Goal: Task Accomplishment & Management: Use online tool/utility

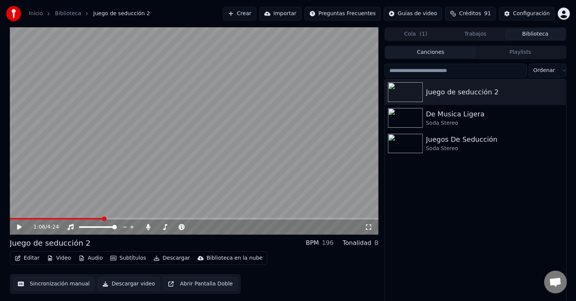
click at [256, 12] on button "Crear" at bounding box center [239, 14] width 33 height 14
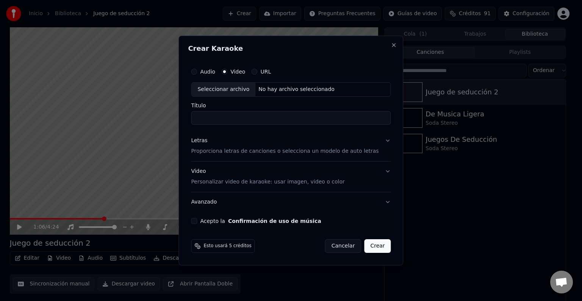
click at [232, 90] on div "Seleccionar archivo" at bounding box center [224, 90] width 64 height 14
type input "**********"
click at [380, 141] on button "Letras Proporciona letras de canciones o selecciona un modelo de auto letras" at bounding box center [291, 146] width 200 height 30
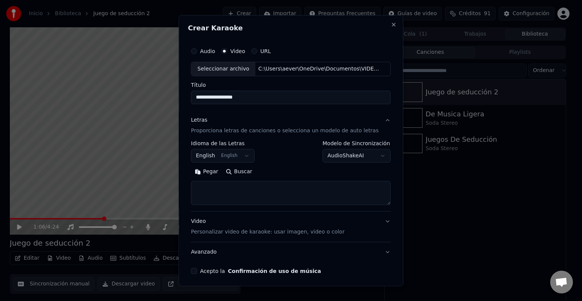
click at [243, 155] on button "English English" at bounding box center [223, 156] width 64 height 14
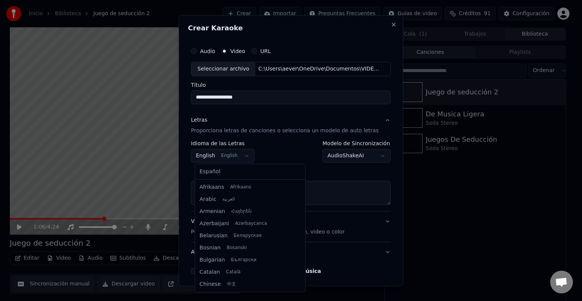
scroll to position [61, 0]
select select "**"
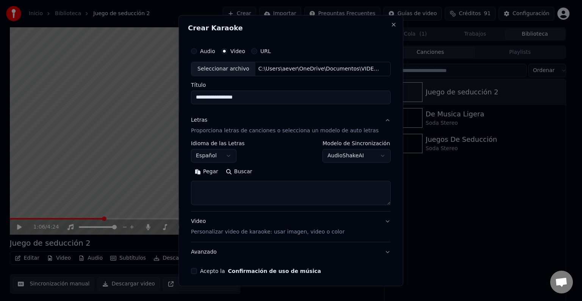
click at [242, 171] on button "Buscar" at bounding box center [239, 172] width 34 height 12
click at [252, 190] on textarea at bounding box center [291, 193] width 200 height 24
click at [244, 172] on button "Buscar" at bounding box center [239, 172] width 34 height 12
click at [249, 193] on textarea at bounding box center [291, 193] width 200 height 24
paste textarea "**********"
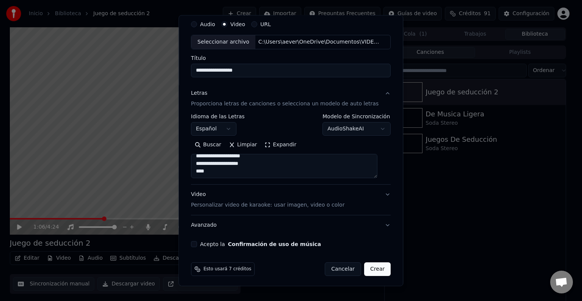
scroll to position [29, 0]
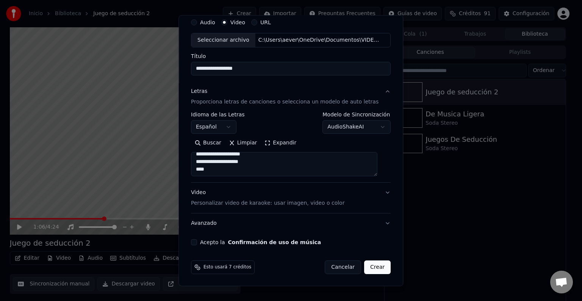
type textarea "**********"
click at [378, 193] on button "Video Personalizar video de karaoke: usar imagen, video o color" at bounding box center [291, 198] width 200 height 30
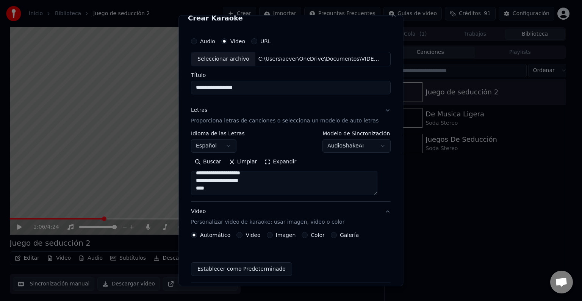
scroll to position [8, 0]
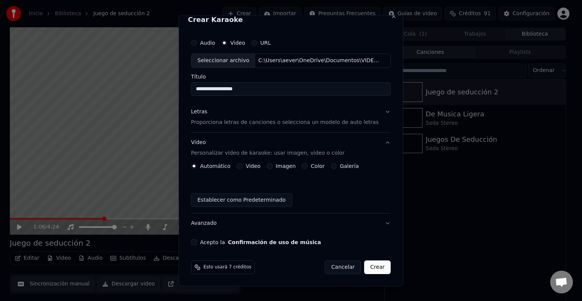
click at [256, 167] on label "Video" at bounding box center [253, 165] width 15 height 5
click at [243, 167] on button "Video" at bounding box center [240, 166] width 6 height 6
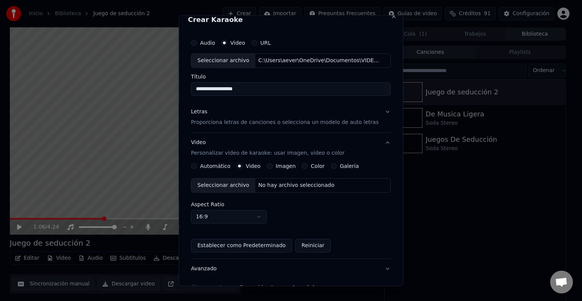
click at [238, 187] on div "Seleccionar archivo" at bounding box center [224, 186] width 64 height 14
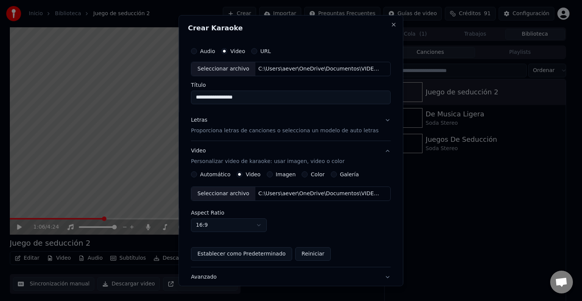
scroll to position [0, 0]
click at [380, 121] on button "Letras Proporciona letras de canciones o selecciona un modelo de auto letras" at bounding box center [291, 125] width 200 height 30
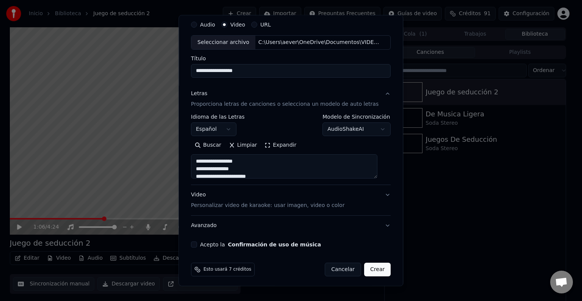
scroll to position [29, 0]
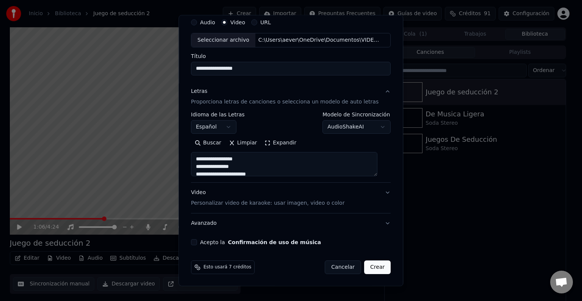
click at [197, 243] on button "Acepto la Confirmación de uso de música" at bounding box center [194, 242] width 6 height 6
click at [377, 196] on button "Video Personalizar video de karaoke: usar imagen, video o color" at bounding box center [291, 198] width 200 height 30
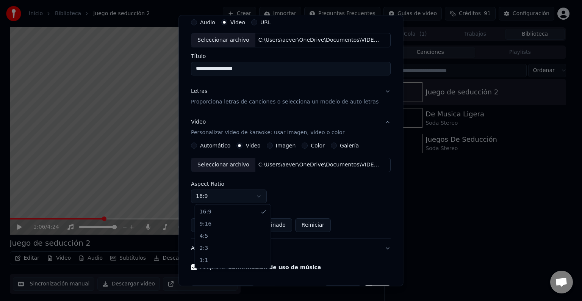
click at [264, 197] on body "**********" at bounding box center [288, 150] width 576 height 301
click at [326, 193] on div "Aspect Ratio 16:9 **** **** *** *** ***" at bounding box center [291, 192] width 200 height 22
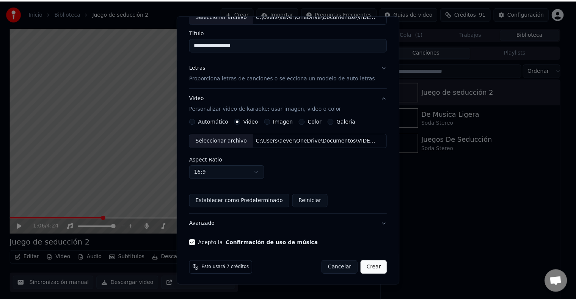
scroll to position [53, 0]
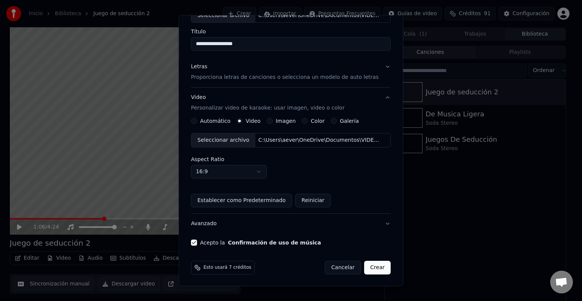
click at [370, 267] on button "Crear" at bounding box center [377, 268] width 27 height 14
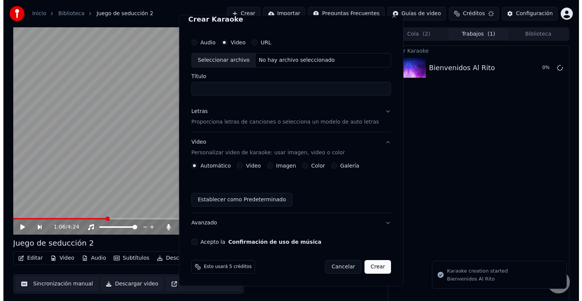
scroll to position [0, 0]
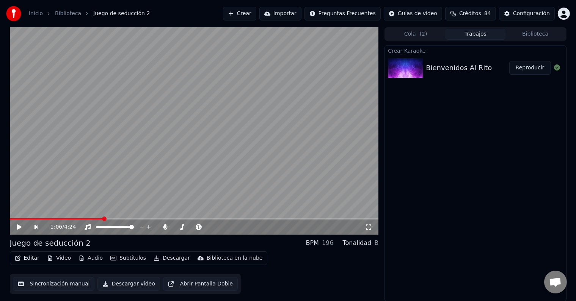
click at [525, 67] on button "Reproducir" at bounding box center [530, 68] width 42 height 14
click at [174, 227] on span at bounding box center [174, 227] width 5 height 5
click at [20, 229] on icon at bounding box center [19, 227] width 4 height 5
click at [166, 228] on span at bounding box center [167, 227] width 5 height 5
click at [32, 217] on video at bounding box center [194, 130] width 369 height 207
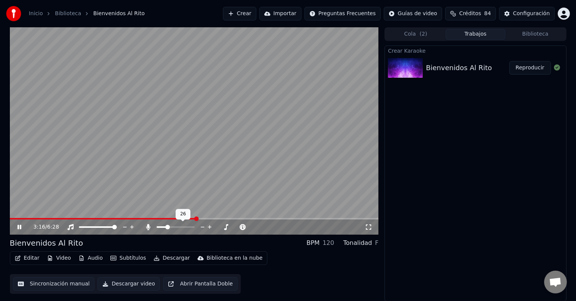
click at [168, 226] on span at bounding box center [167, 227] width 5 height 5
click at [20, 226] on icon at bounding box center [19, 227] width 4 height 5
click at [165, 229] on span at bounding box center [166, 227] width 5 height 5
click at [163, 226] on span at bounding box center [164, 227] width 5 height 5
click at [19, 226] on icon at bounding box center [19, 226] width 5 height 5
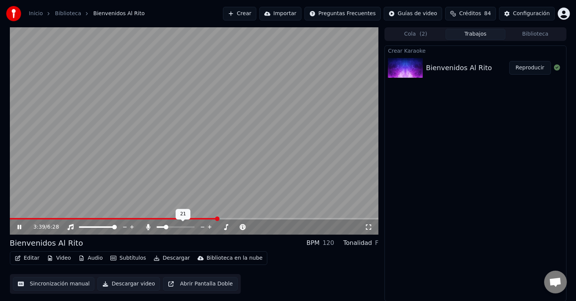
click at [165, 228] on span at bounding box center [166, 227] width 5 height 5
click at [166, 227] on span at bounding box center [167, 227] width 5 height 5
click at [22, 226] on icon at bounding box center [25, 227] width 18 height 6
click at [21, 229] on icon at bounding box center [25, 227] width 18 height 6
click at [18, 225] on icon at bounding box center [19, 227] width 4 height 5
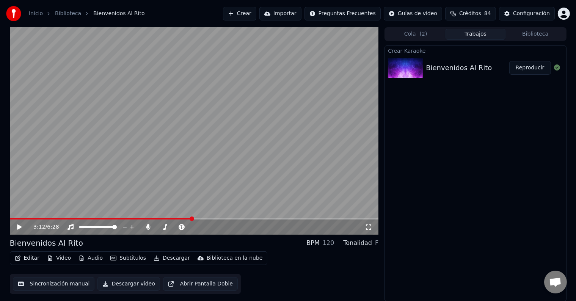
click at [192, 219] on span at bounding box center [192, 219] width 5 height 5
click at [19, 226] on icon at bounding box center [19, 226] width 5 height 5
click at [17, 230] on icon at bounding box center [25, 227] width 18 height 6
click at [169, 227] on span at bounding box center [169, 227] width 5 height 5
click at [168, 217] on video at bounding box center [194, 130] width 369 height 207
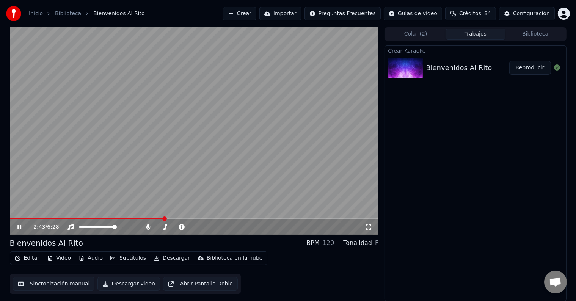
click at [165, 217] on span at bounding box center [164, 219] width 5 height 5
click at [23, 228] on icon at bounding box center [25, 227] width 18 height 6
click at [29, 259] on button "Editar" at bounding box center [27, 258] width 31 height 11
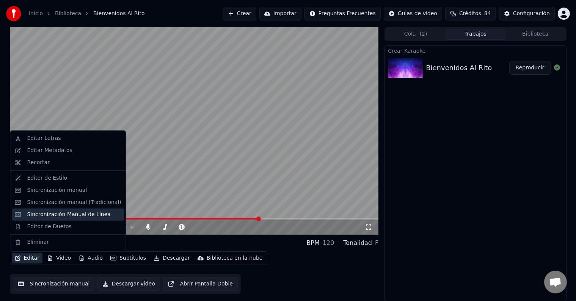
click at [67, 214] on div "Sincronización Manual de Línea" at bounding box center [69, 215] width 84 height 8
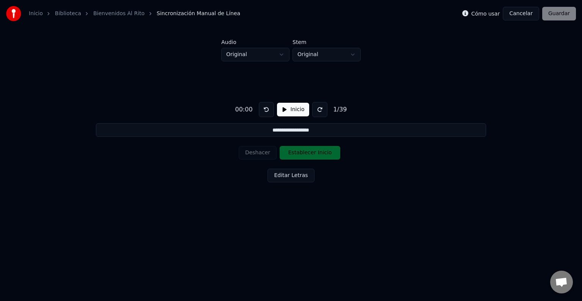
click at [300, 177] on button "Editar Letras" at bounding box center [291, 176] width 47 height 14
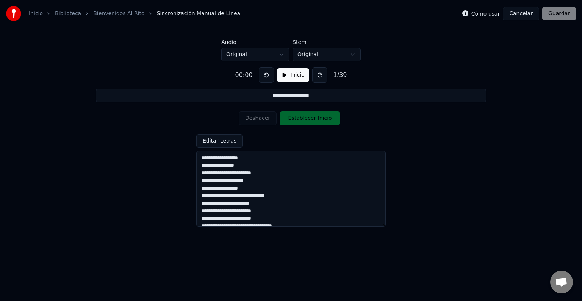
click at [286, 76] on button "Inicio" at bounding box center [293, 75] width 32 height 14
click at [281, 55] on html "**********" at bounding box center [291, 116] width 582 height 232
click at [356, 53] on html "**********" at bounding box center [291, 116] width 582 height 232
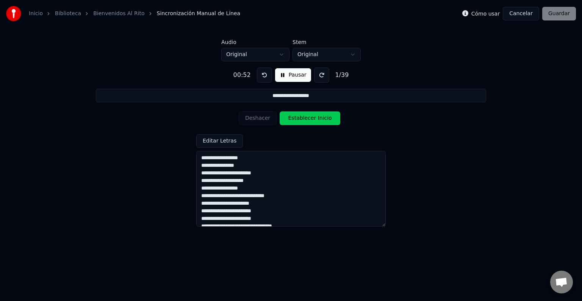
click at [485, 13] on label "Cómo usar" at bounding box center [486, 13] width 29 height 5
click at [288, 75] on button "Pausar" at bounding box center [293, 75] width 36 height 14
click at [481, 12] on label "Cómo usar" at bounding box center [486, 13] width 29 height 5
click at [291, 74] on button "Inicio" at bounding box center [293, 75] width 32 height 14
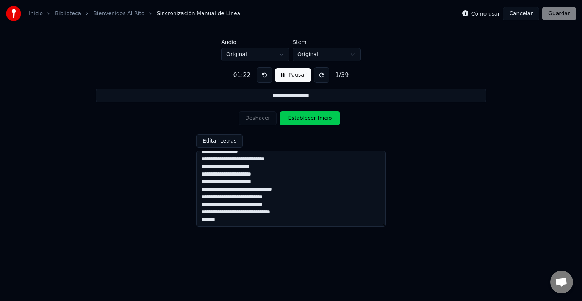
scroll to position [38, 0]
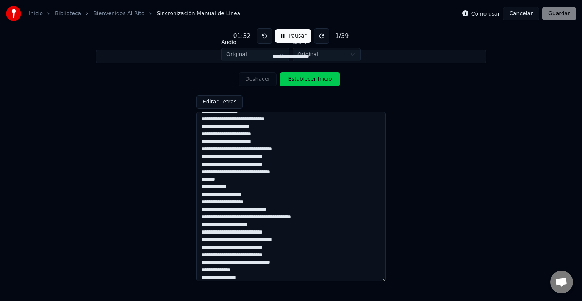
drag, startPoint x: 384, startPoint y: 225, endPoint x: 402, endPoint y: 280, distance: 57.8
click at [402, 232] on html "**********" at bounding box center [291, 116] width 582 height 232
click at [422, 89] on div "**********" at bounding box center [291, 151] width 558 height 181
click at [437, 83] on div "**********" at bounding box center [291, 151] width 558 height 181
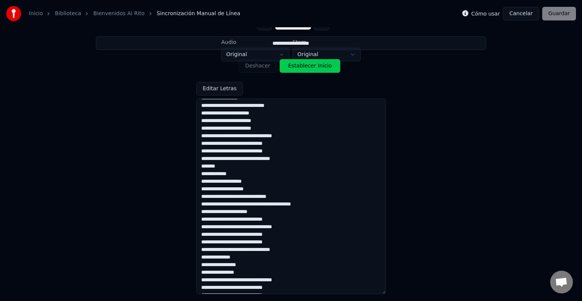
drag, startPoint x: 385, startPoint y: 278, endPoint x: 393, endPoint y: 292, distance: 15.5
click at [393, 232] on html "**********" at bounding box center [291, 116] width 582 height 232
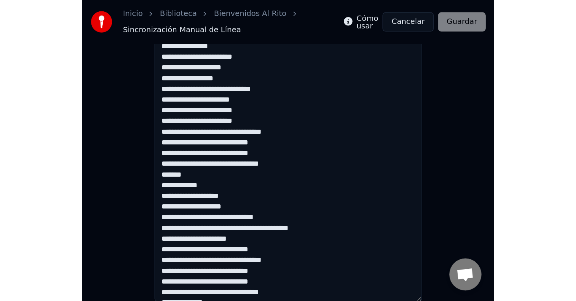
scroll to position [0, 0]
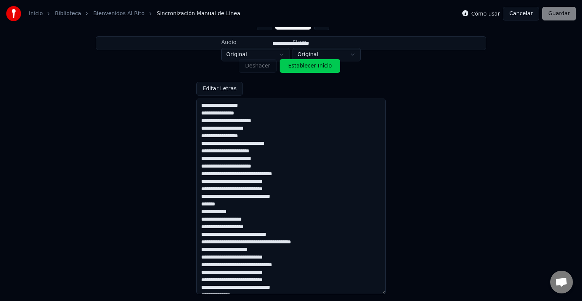
click at [519, 15] on button "Cancelar" at bounding box center [521, 14] width 36 height 14
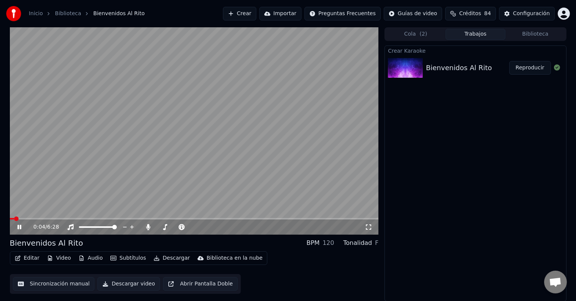
click at [168, 220] on span at bounding box center [194, 219] width 369 height 2
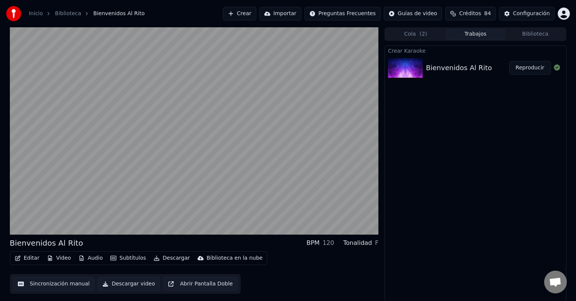
click at [26, 262] on button "Editar" at bounding box center [27, 258] width 31 height 11
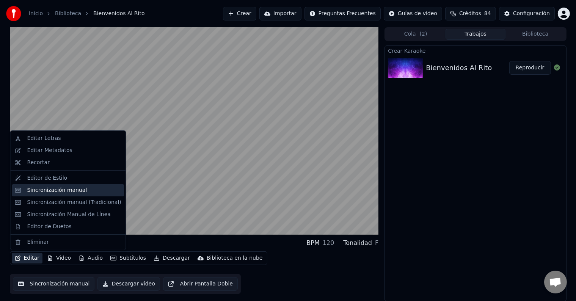
click at [37, 192] on div "Sincronización manual" at bounding box center [57, 191] width 60 height 8
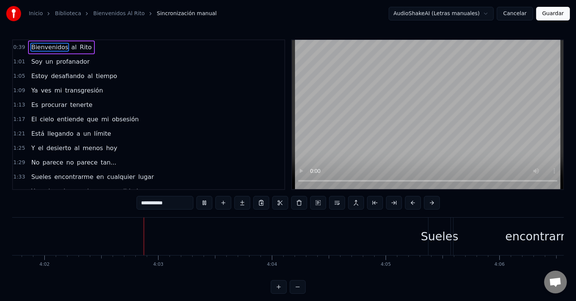
scroll to position [0, 27512]
drag, startPoint x: 416, startPoint y: 224, endPoint x: 444, endPoint y: 230, distance: 27.9
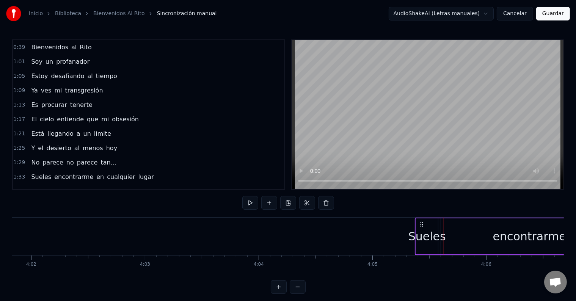
click at [422, 223] on icon at bounding box center [422, 224] width 6 height 6
drag, startPoint x: 427, startPoint y: 226, endPoint x: 454, endPoint y: 230, distance: 27.2
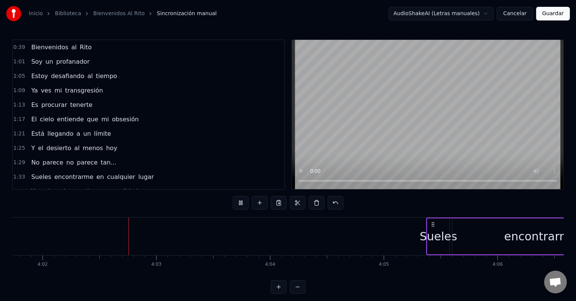
scroll to position [0, 27522]
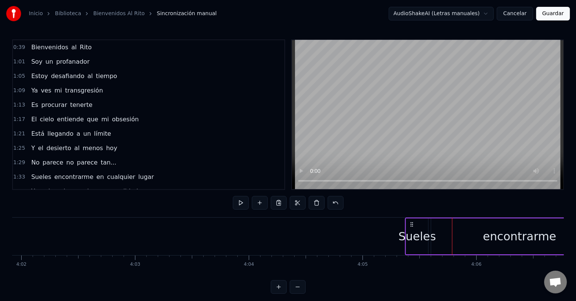
drag, startPoint x: 418, startPoint y: 229, endPoint x: 445, endPoint y: 232, distance: 27.1
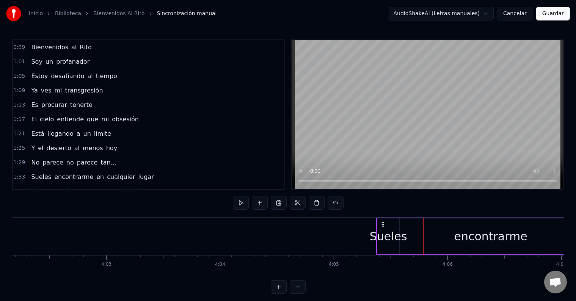
scroll to position [0, 27651]
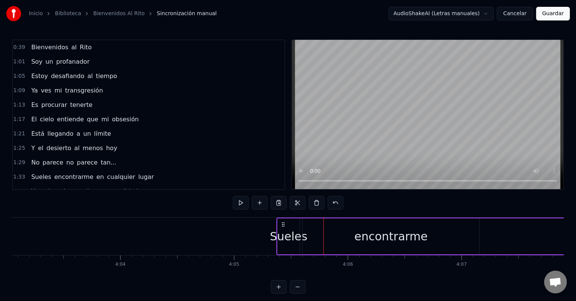
drag, startPoint x: 297, startPoint y: 226, endPoint x: 372, endPoint y: 238, distance: 75.6
click at [372, 238] on div "Sueles encontrarme en cualquier lugar" at bounding box center [523, 237] width 495 height 38
drag, startPoint x: 464, startPoint y: 231, endPoint x: 485, endPoint y: 234, distance: 21.5
click at [485, 234] on div "Sueles encontrarme en cualquier lugar" at bounding box center [523, 237] width 495 height 38
drag, startPoint x: 297, startPoint y: 228, endPoint x: 302, endPoint y: 230, distance: 5.1
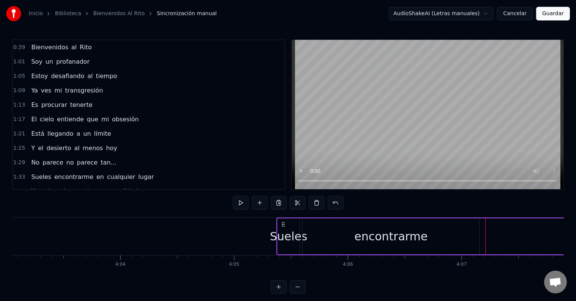
click at [302, 230] on div "Sueles encontrarme en cualquier lugar" at bounding box center [523, 237] width 495 height 38
click at [296, 229] on div "Sueles" at bounding box center [289, 236] width 38 height 17
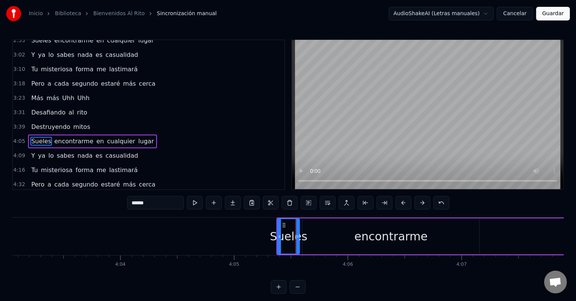
scroll to position [323, 0]
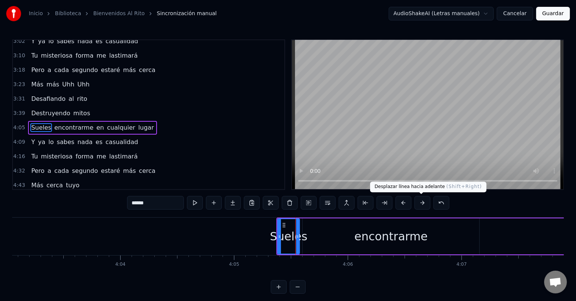
click at [420, 204] on button at bounding box center [422, 203] width 16 height 14
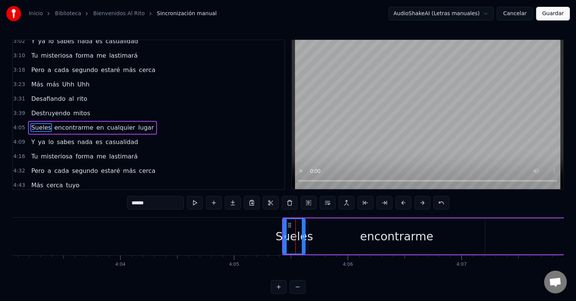
click at [420, 204] on button at bounding box center [422, 203] width 16 height 14
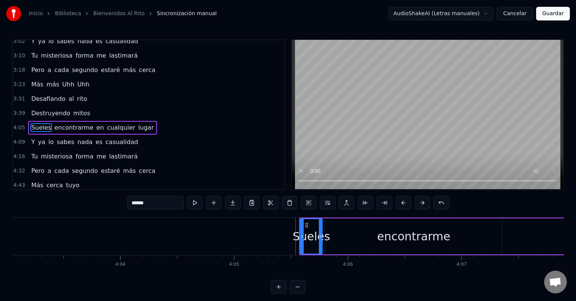
click at [420, 204] on button at bounding box center [422, 203] width 16 height 14
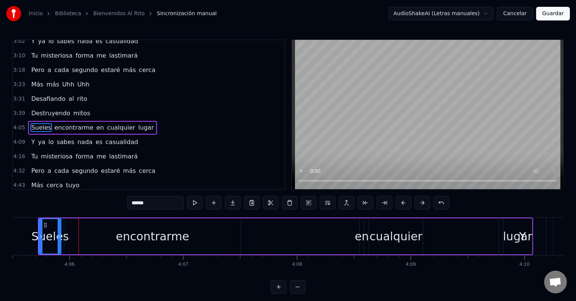
scroll to position [0, 27938]
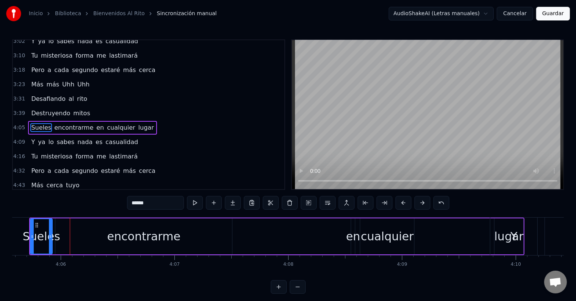
click at [41, 231] on div "Sueles" at bounding box center [42, 236] width 38 height 17
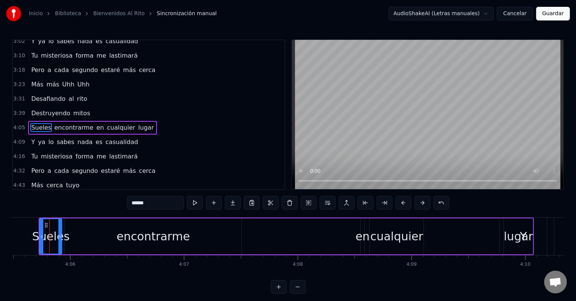
scroll to position [0, 27927]
click at [99, 231] on div "encontrarme" at bounding box center [154, 236] width 177 height 36
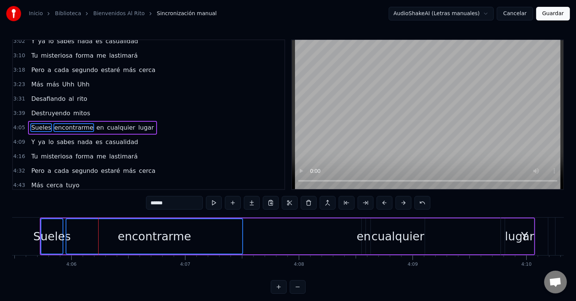
click at [52, 226] on div "Sueles" at bounding box center [51, 236] width 21 height 35
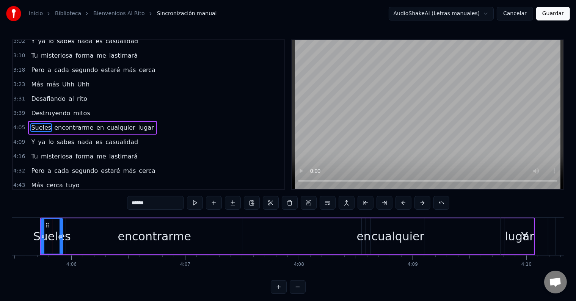
click at [56, 226] on div "Sueles" at bounding box center [51, 236] width 21 height 35
click at [47, 226] on icon at bounding box center [47, 225] width 6 height 6
click at [419, 206] on button at bounding box center [422, 203] width 16 height 14
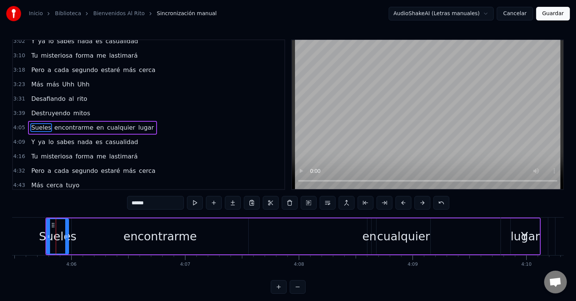
click at [419, 206] on button at bounding box center [422, 203] width 16 height 14
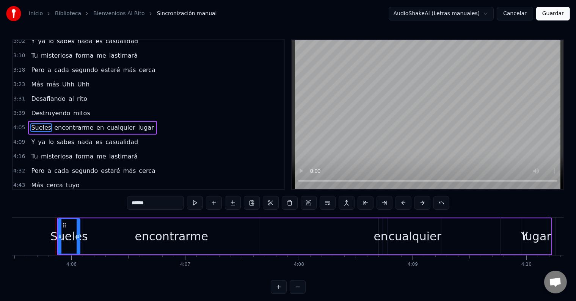
click at [419, 206] on button at bounding box center [422, 203] width 16 height 14
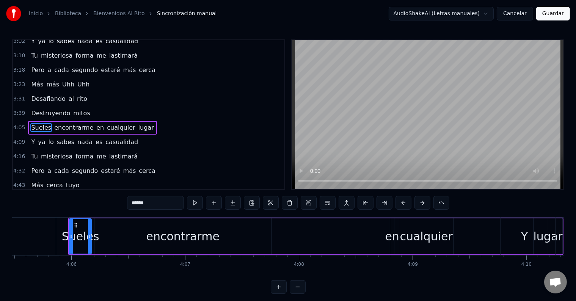
click at [419, 206] on button at bounding box center [422, 203] width 16 height 14
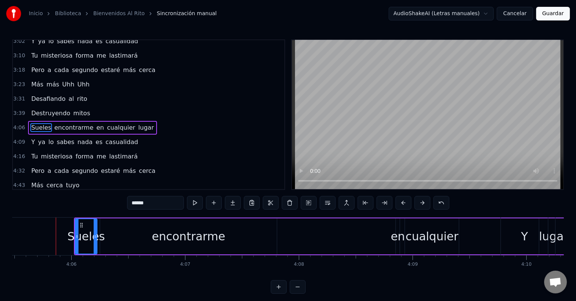
click at [419, 206] on button at bounding box center [422, 203] width 16 height 14
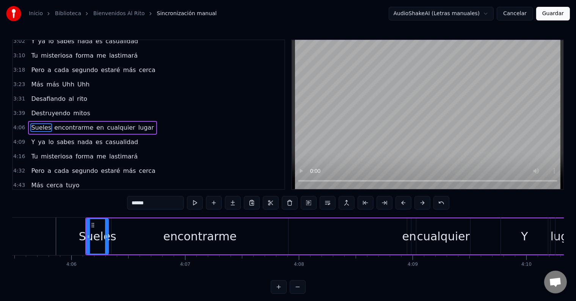
click at [419, 206] on button at bounding box center [422, 203] width 16 height 14
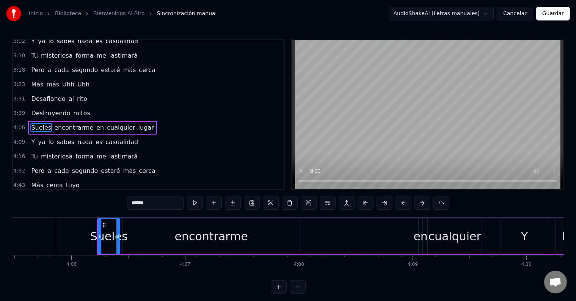
click at [419, 206] on button at bounding box center [422, 203] width 16 height 14
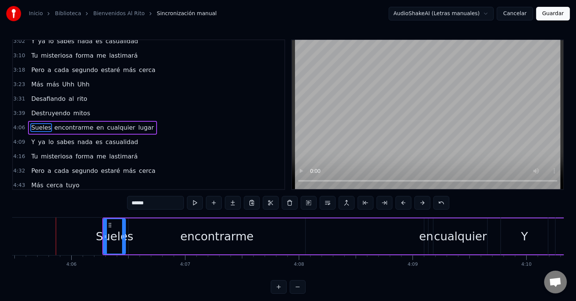
click at [419, 206] on button at bounding box center [422, 203] width 16 height 14
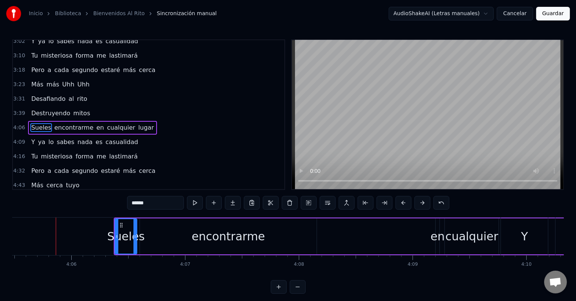
click at [419, 206] on button at bounding box center [422, 203] width 16 height 14
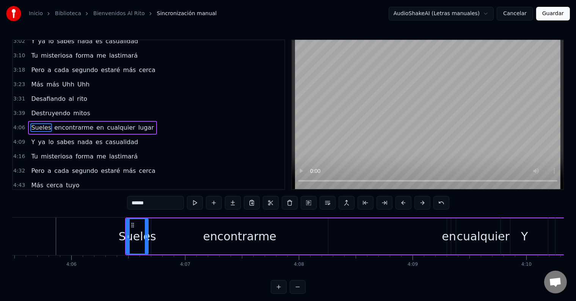
click at [419, 206] on button at bounding box center [422, 203] width 16 height 14
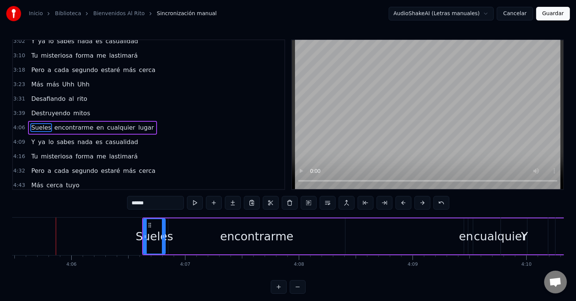
click at [419, 206] on button at bounding box center [422, 203] width 16 height 14
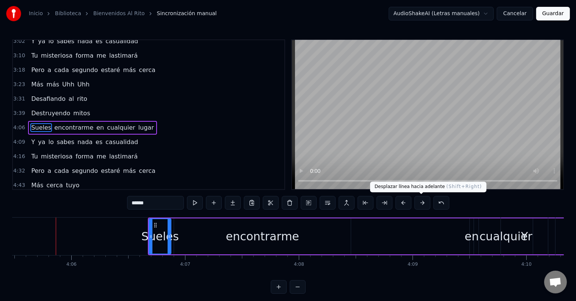
click at [421, 205] on button at bounding box center [422, 203] width 16 height 14
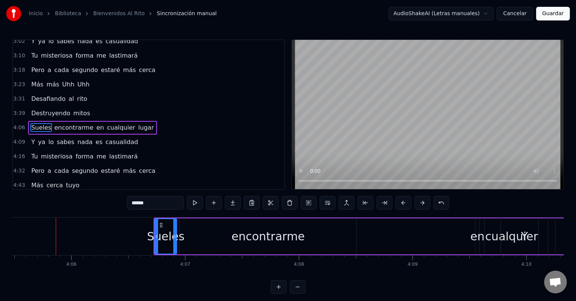
click at [421, 205] on button at bounding box center [422, 203] width 16 height 14
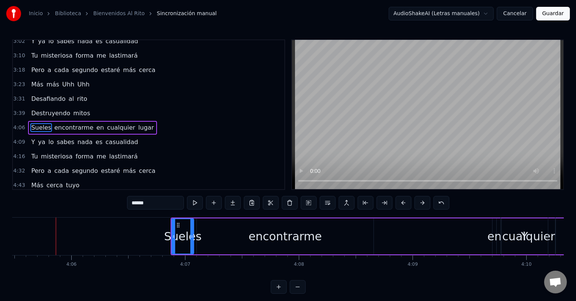
click at [421, 205] on button at bounding box center [422, 203] width 16 height 14
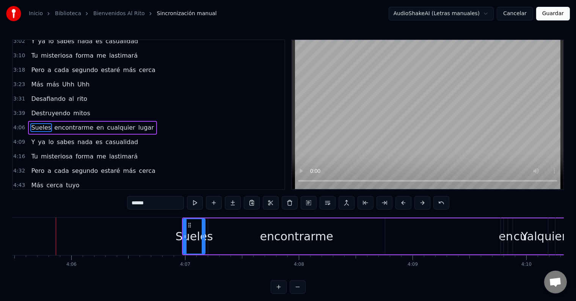
click at [421, 205] on button at bounding box center [422, 203] width 16 height 14
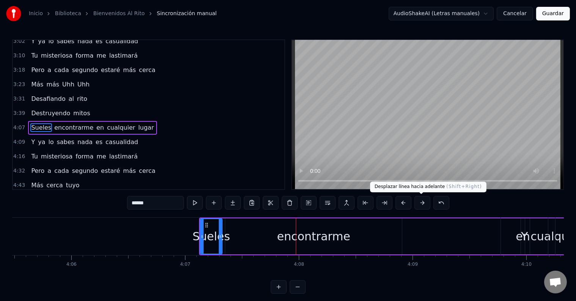
click at [419, 204] on button at bounding box center [422, 203] width 16 height 14
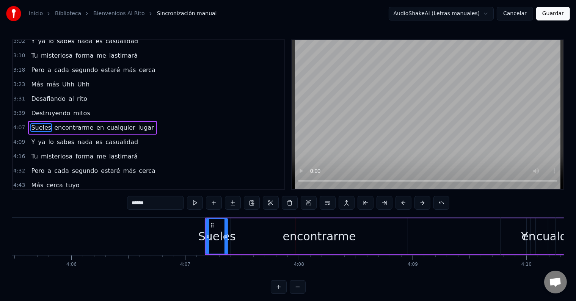
click at [419, 204] on button at bounding box center [422, 203] width 16 height 14
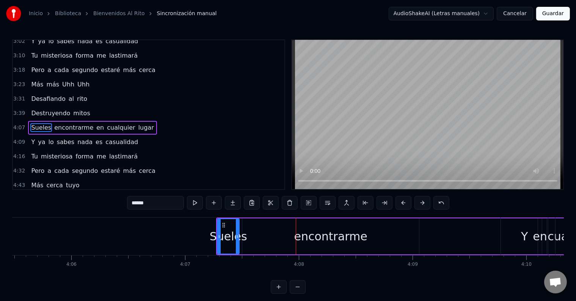
click at [419, 204] on button at bounding box center [422, 203] width 16 height 14
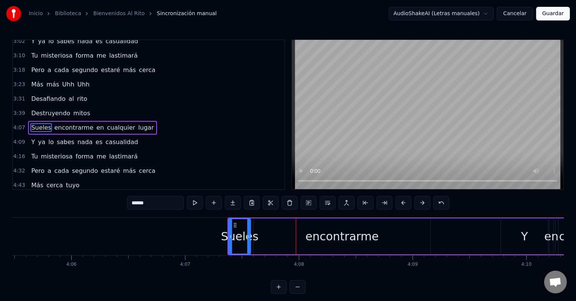
click at [419, 204] on button at bounding box center [422, 203] width 16 height 14
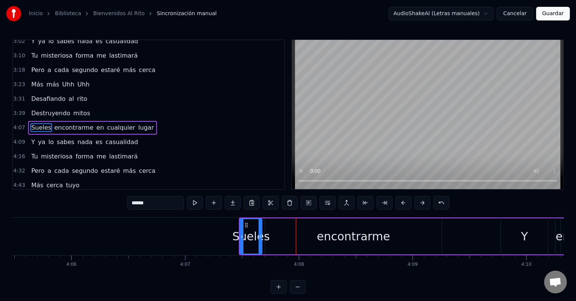
click at [419, 204] on button at bounding box center [422, 203] width 16 height 14
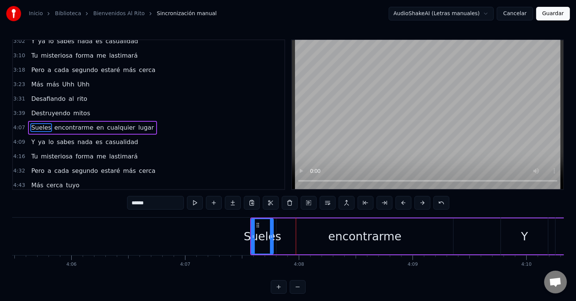
click at [419, 204] on button at bounding box center [422, 203] width 16 height 14
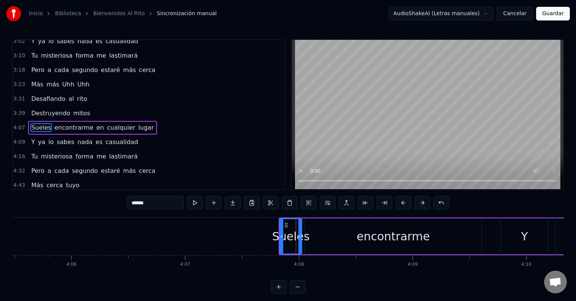
click at [419, 204] on button at bounding box center [422, 203] width 16 height 14
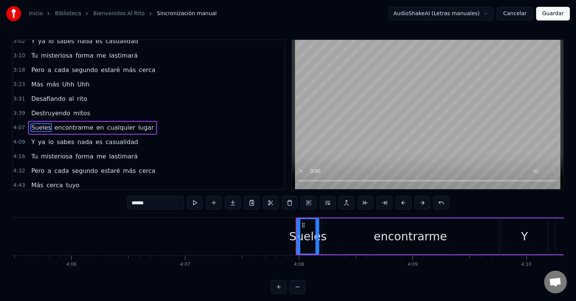
click at [419, 204] on button at bounding box center [422, 203] width 16 height 14
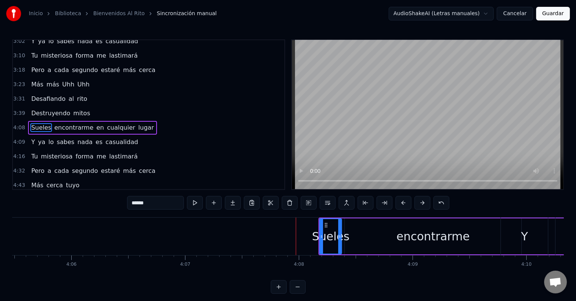
click at [419, 204] on button at bounding box center [422, 203] width 16 height 14
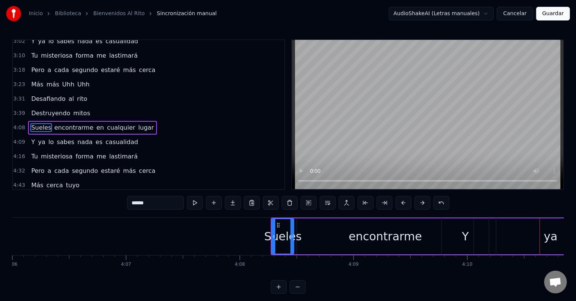
scroll to position [0, 27936]
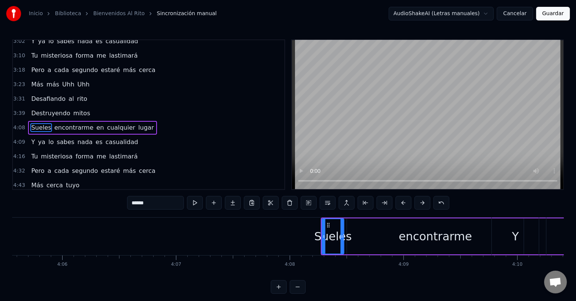
click at [333, 226] on div "Sueles" at bounding box center [332, 236] width 21 height 35
click at [323, 223] on div at bounding box center [323, 236] width 3 height 35
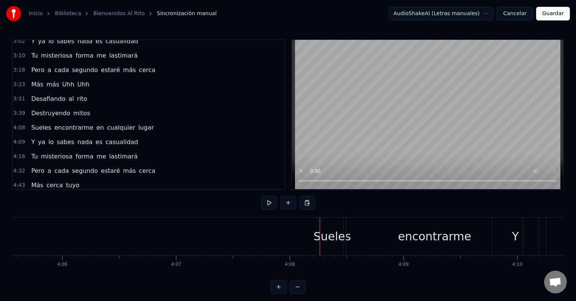
click at [329, 229] on div "Sueles" at bounding box center [333, 236] width 38 height 17
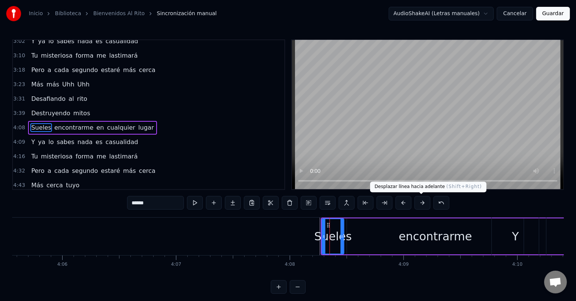
click at [418, 206] on button at bounding box center [422, 203] width 16 height 14
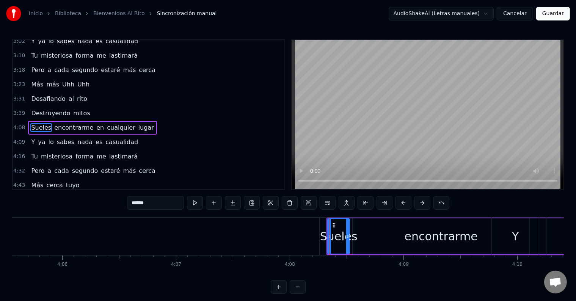
click at [419, 205] on button at bounding box center [422, 203] width 16 height 14
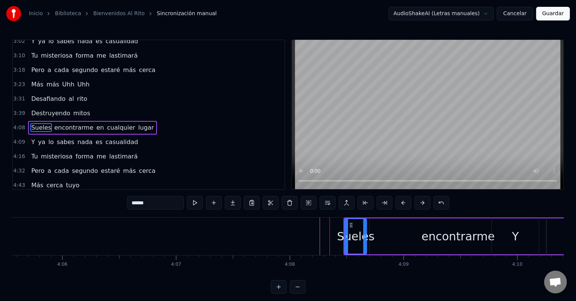
click at [419, 205] on button at bounding box center [422, 203] width 16 height 14
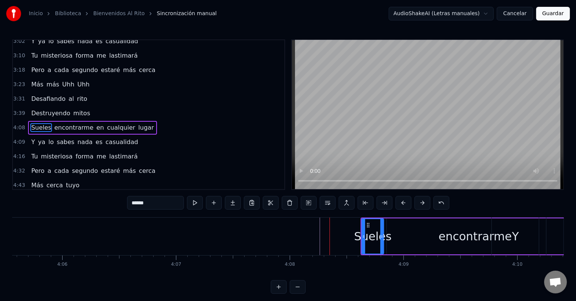
click at [419, 205] on button at bounding box center [422, 203] width 16 height 14
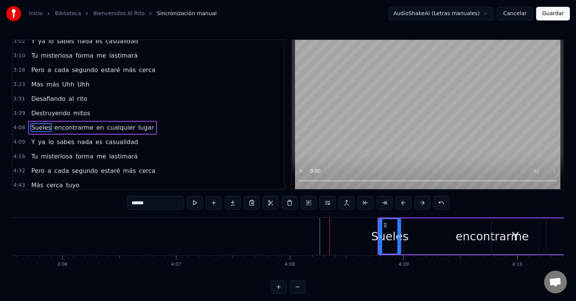
click at [419, 205] on button at bounding box center [422, 203] width 16 height 14
click at [419, 204] on button at bounding box center [422, 203] width 16 height 14
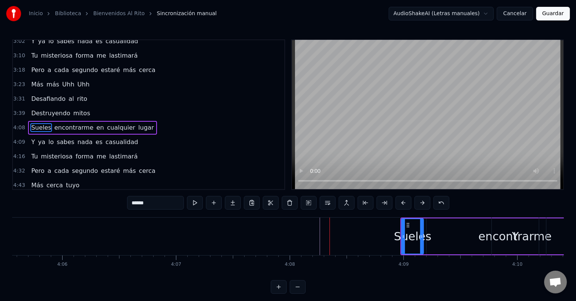
click at [419, 204] on button at bounding box center [422, 203] width 16 height 14
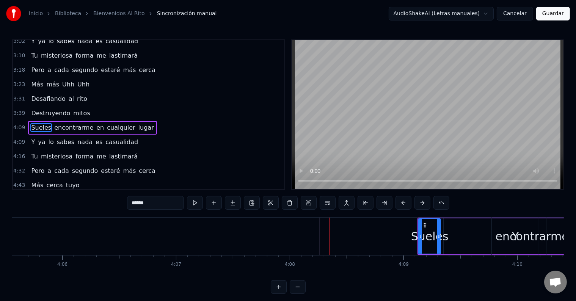
click at [419, 204] on button at bounding box center [422, 203] width 16 height 14
click at [432, 228] on div "Sueles" at bounding box center [436, 236] width 38 height 17
click at [425, 229] on div at bounding box center [426, 236] width 3 height 35
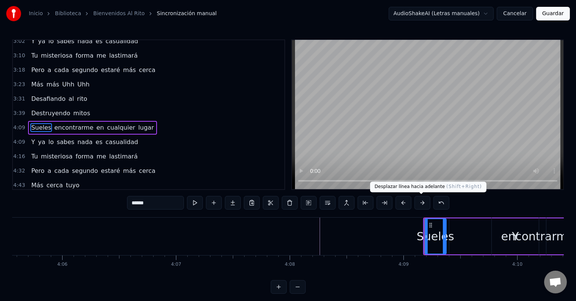
click at [417, 203] on button at bounding box center [422, 203] width 16 height 14
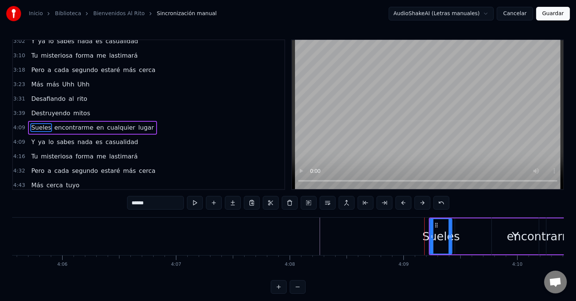
click at [417, 203] on button at bounding box center [422, 203] width 16 height 14
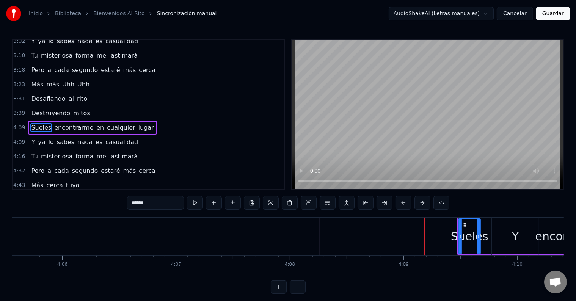
click at [417, 203] on button at bounding box center [422, 203] width 16 height 14
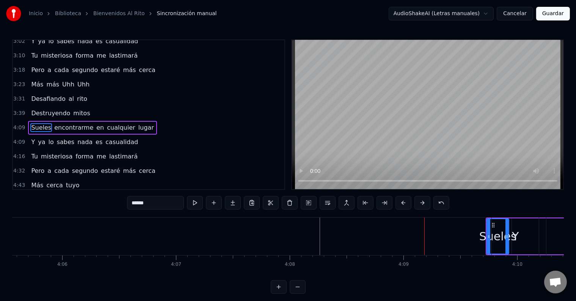
click at [417, 203] on button at bounding box center [422, 203] width 16 height 14
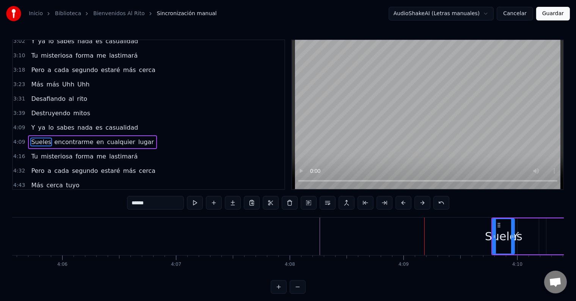
click at [417, 203] on button at bounding box center [422, 203] width 16 height 14
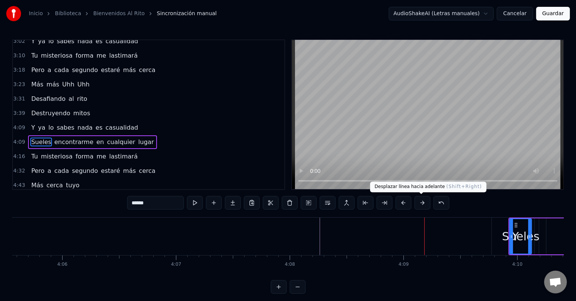
click at [425, 203] on button at bounding box center [422, 203] width 16 height 14
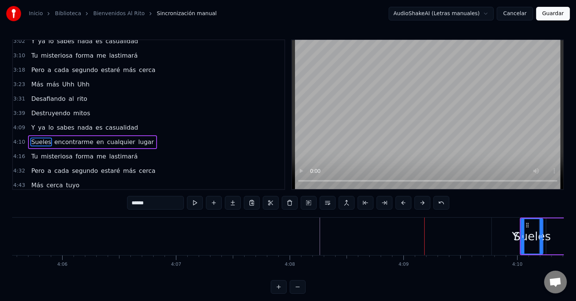
click at [425, 203] on button at bounding box center [422, 203] width 16 height 14
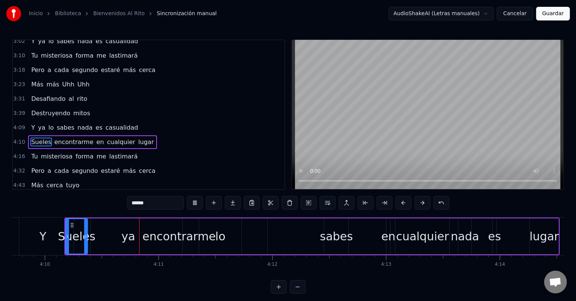
scroll to position [0, 28421]
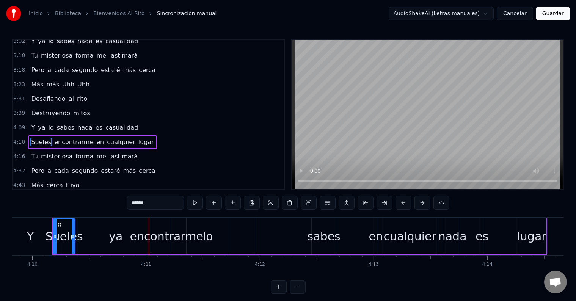
click at [58, 230] on div "Sueles" at bounding box center [65, 236] width 38 height 17
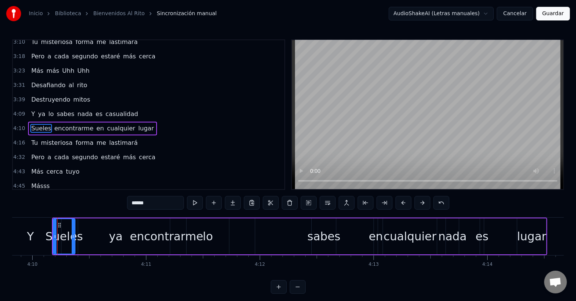
click at [55, 237] on icon at bounding box center [54, 237] width 3 height 6
click at [422, 200] on button at bounding box center [422, 203] width 16 height 14
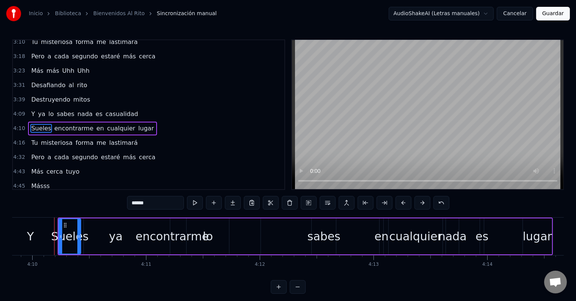
click at [419, 208] on button at bounding box center [422, 203] width 16 height 14
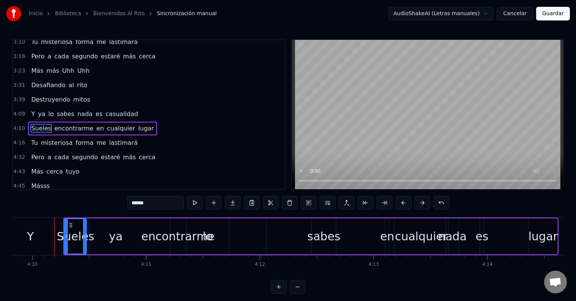
click at [419, 208] on button at bounding box center [422, 203] width 16 height 14
click at [419, 207] on button at bounding box center [422, 203] width 16 height 14
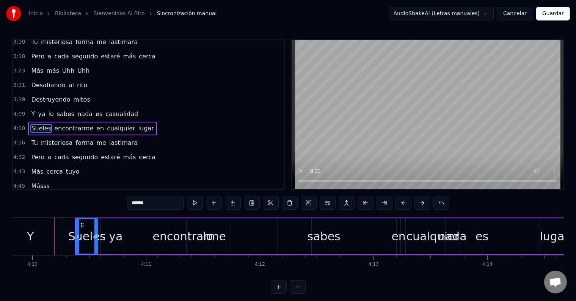
click at [419, 207] on button at bounding box center [422, 203] width 16 height 14
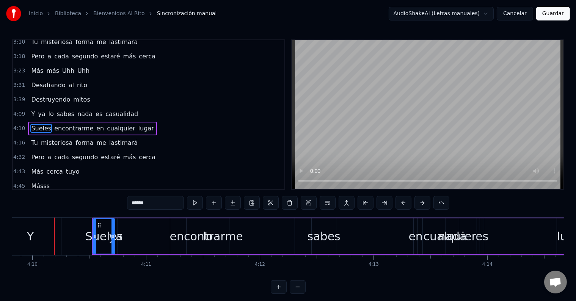
click at [419, 207] on button at bounding box center [422, 203] width 16 height 14
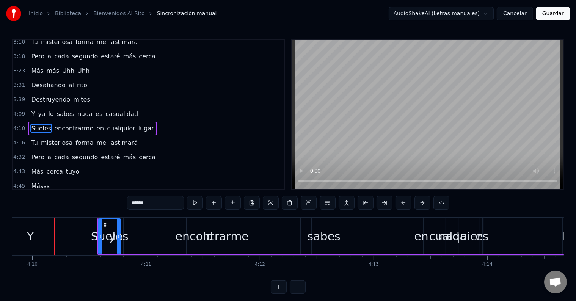
click at [419, 207] on button at bounding box center [422, 203] width 16 height 14
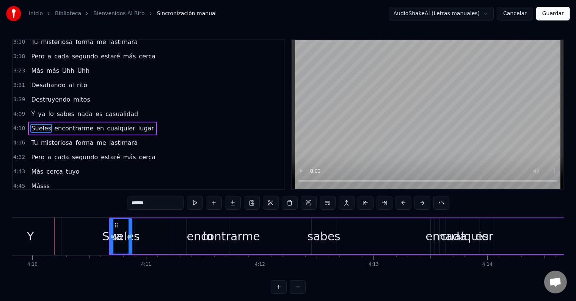
click at [419, 207] on button at bounding box center [422, 203] width 16 height 14
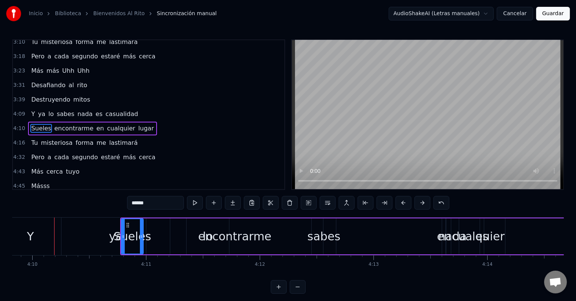
click at [419, 207] on button at bounding box center [422, 203] width 16 height 14
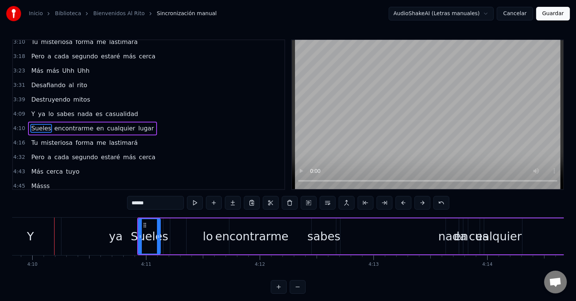
click at [419, 207] on button at bounding box center [422, 203] width 16 height 14
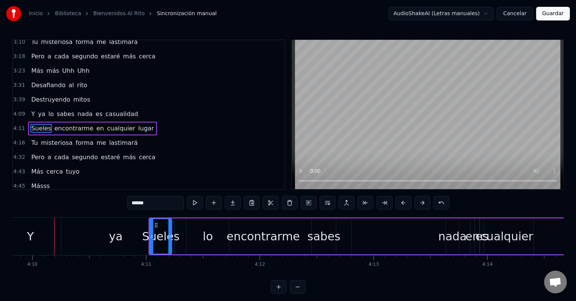
click at [419, 207] on button at bounding box center [422, 203] width 16 height 14
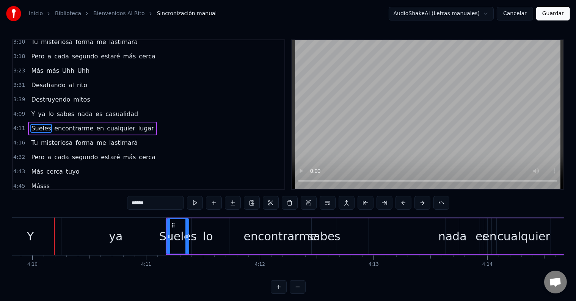
click at [419, 207] on button at bounding box center [422, 203] width 16 height 14
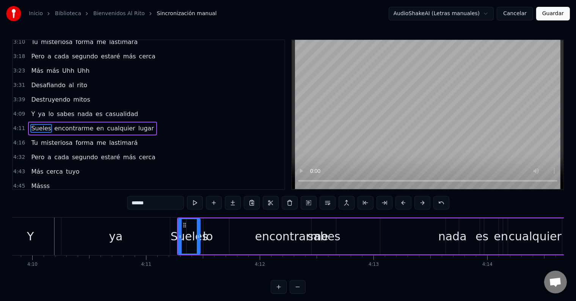
click at [419, 207] on button at bounding box center [422, 203] width 16 height 14
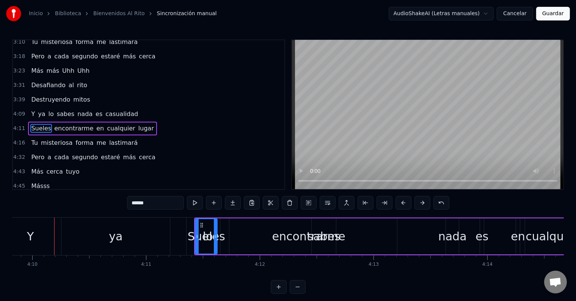
click at [419, 207] on button at bounding box center [422, 203] width 16 height 14
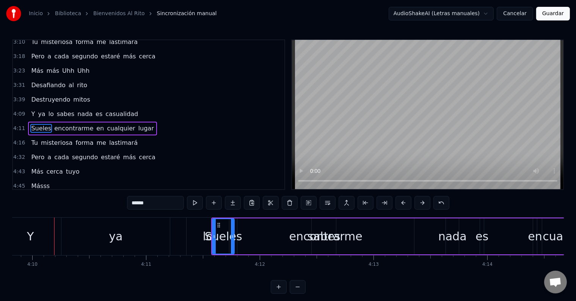
click at [419, 207] on button at bounding box center [422, 203] width 16 height 14
click at [424, 204] on button at bounding box center [422, 203] width 16 height 14
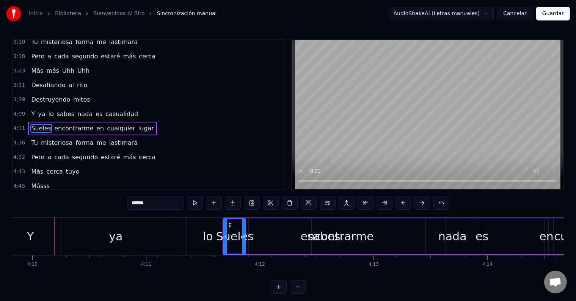
click at [424, 204] on button at bounding box center [422, 203] width 16 height 14
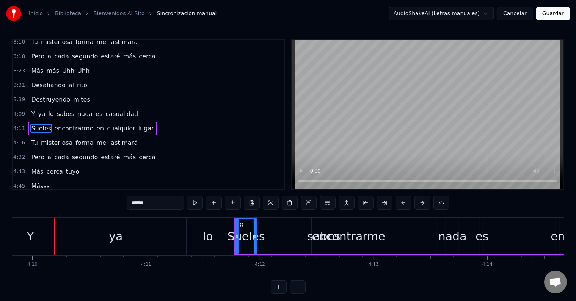
click at [424, 204] on button at bounding box center [422, 203] width 16 height 14
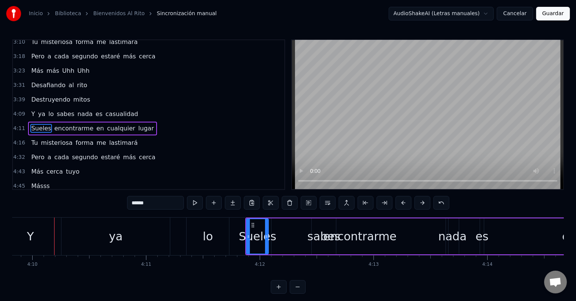
click at [424, 204] on button at bounding box center [422, 203] width 16 height 14
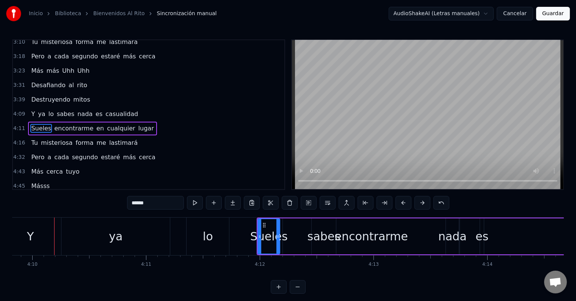
click at [424, 204] on button at bounding box center [422, 203] width 16 height 14
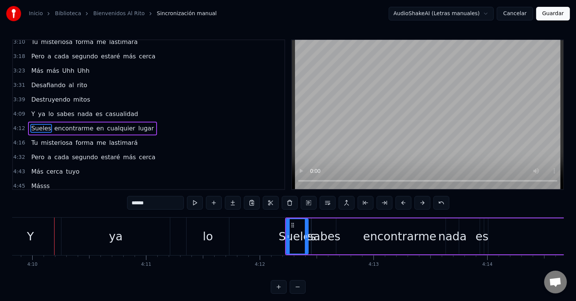
click at [424, 204] on button at bounding box center [422, 203] width 16 height 14
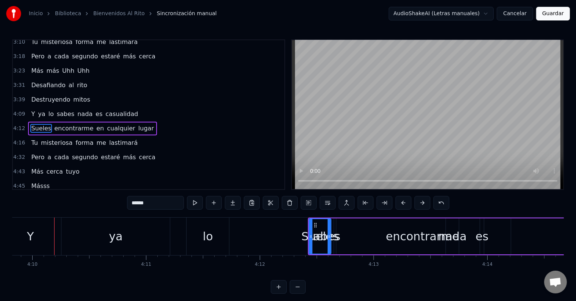
click at [424, 204] on button at bounding box center [422, 203] width 16 height 14
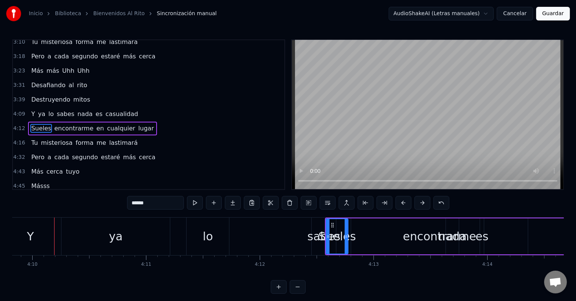
click at [424, 204] on button at bounding box center [422, 203] width 16 height 14
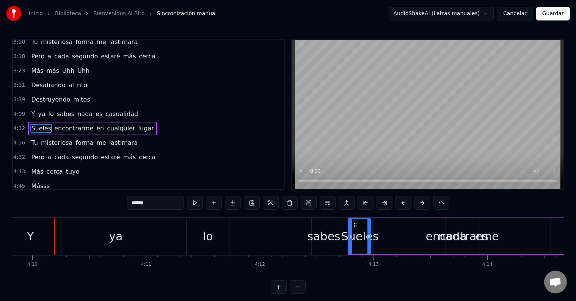
click at [424, 204] on button at bounding box center [422, 203] width 16 height 14
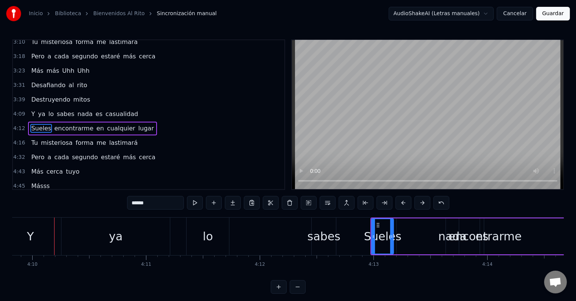
click at [424, 204] on button at bounding box center [422, 203] width 16 height 14
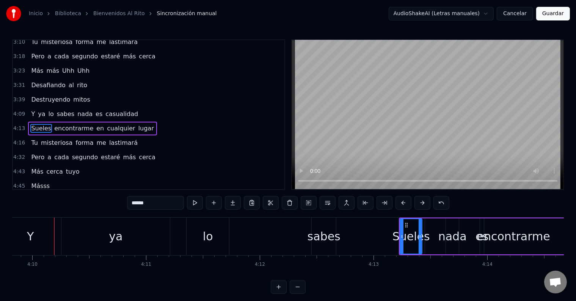
click at [424, 204] on button at bounding box center [422, 203] width 16 height 14
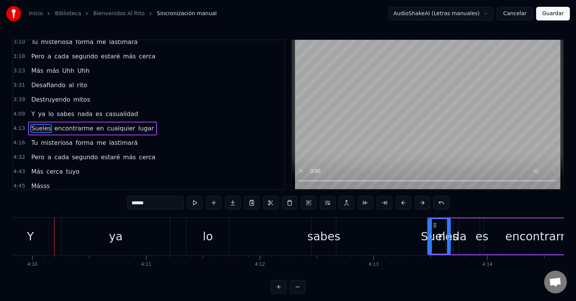
click at [424, 204] on button at bounding box center [422, 203] width 16 height 14
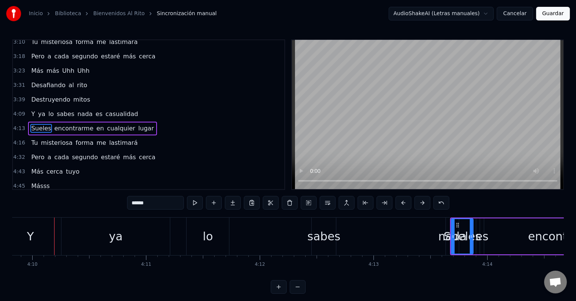
click at [424, 204] on button at bounding box center [422, 203] width 16 height 14
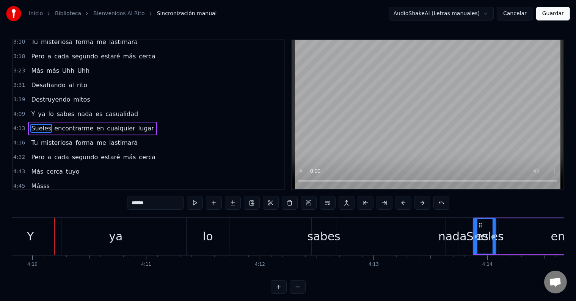
click at [424, 204] on button at bounding box center [422, 203] width 16 height 14
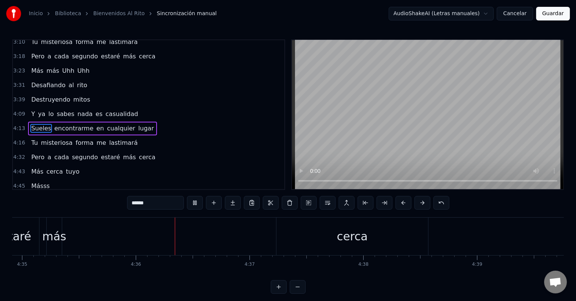
scroll to position [0, 31334]
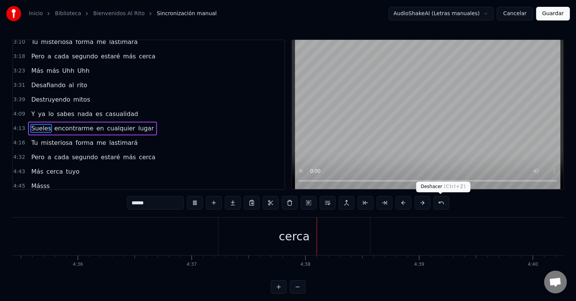
click at [437, 203] on button at bounding box center [441, 203] width 16 height 14
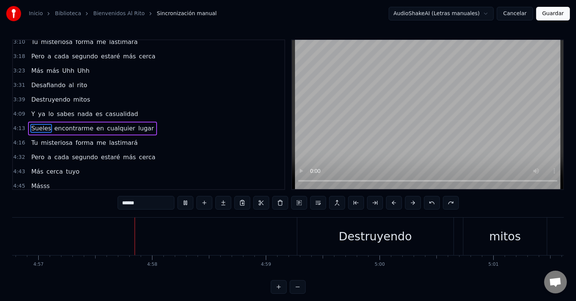
scroll to position [0, 33763]
click at [295, 181] on video at bounding box center [428, 114] width 272 height 149
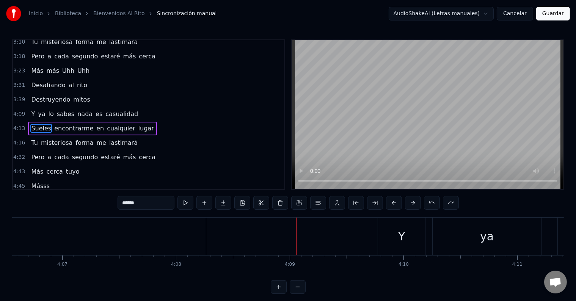
click at [390, 232] on div "Y" at bounding box center [401, 237] width 47 height 38
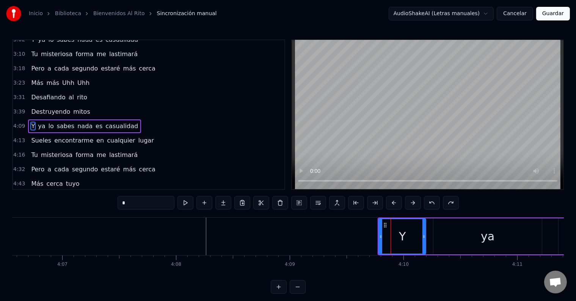
scroll to position [323, 0]
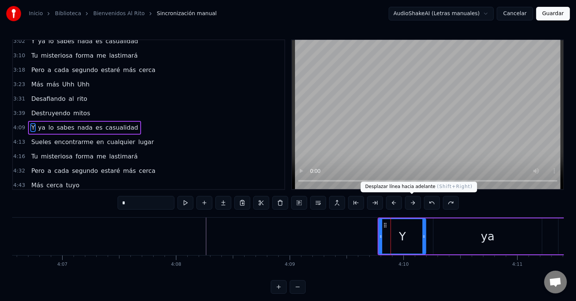
click at [411, 204] on button at bounding box center [413, 203] width 16 height 14
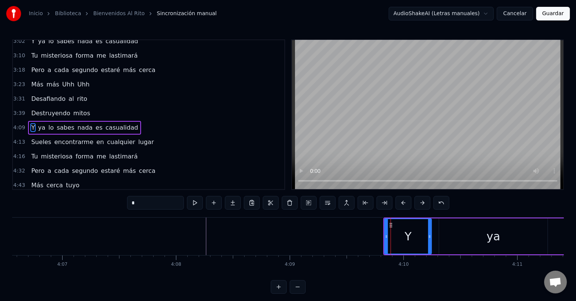
click at [411, 204] on div "*" at bounding box center [288, 203] width 322 height 14
click at [417, 203] on button at bounding box center [422, 203] width 16 height 14
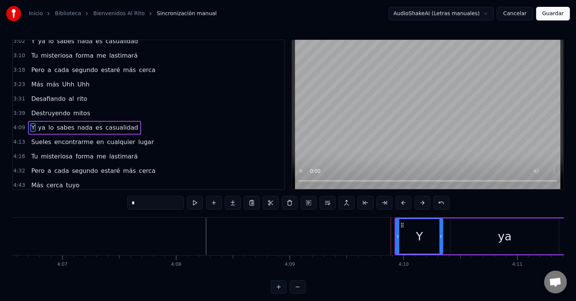
click at [419, 204] on button at bounding box center [422, 203] width 16 height 14
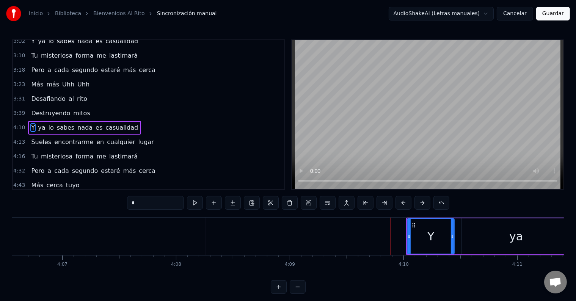
click at [419, 204] on button at bounding box center [422, 203] width 16 height 14
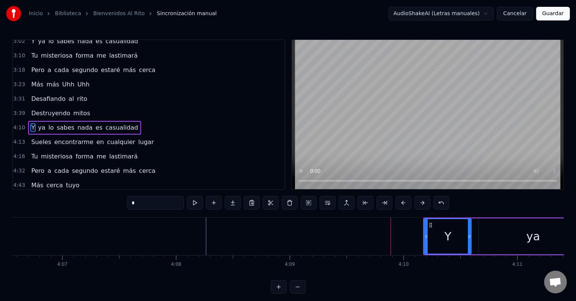
click at [419, 204] on button at bounding box center [422, 203] width 16 height 14
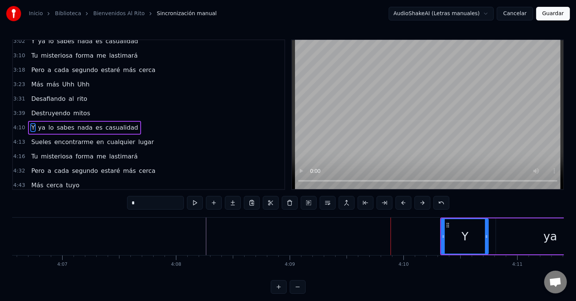
click at [419, 204] on button at bounding box center [422, 203] width 16 height 14
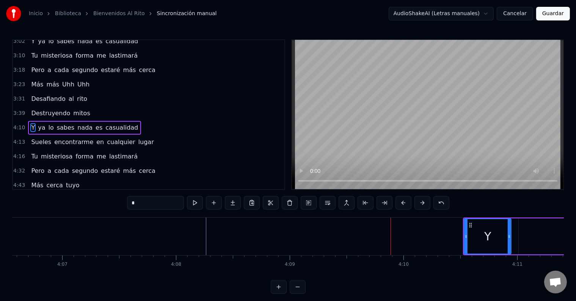
click at [419, 204] on button at bounding box center [422, 203] width 16 height 14
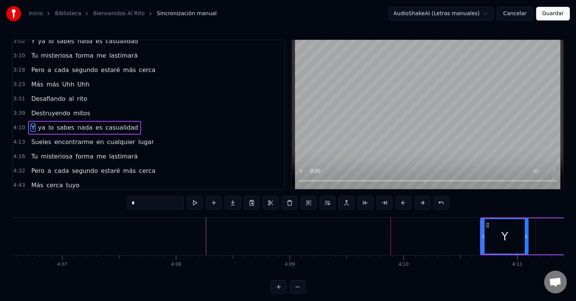
click at [419, 204] on button at bounding box center [422, 203] width 16 height 14
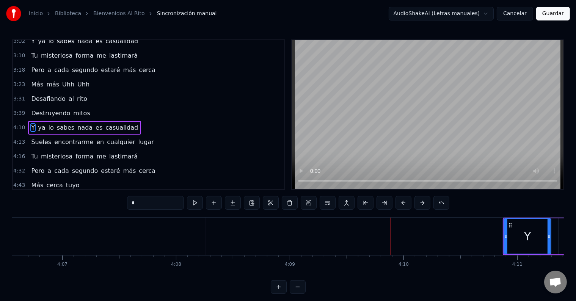
click at [419, 204] on button at bounding box center [422, 203] width 16 height 14
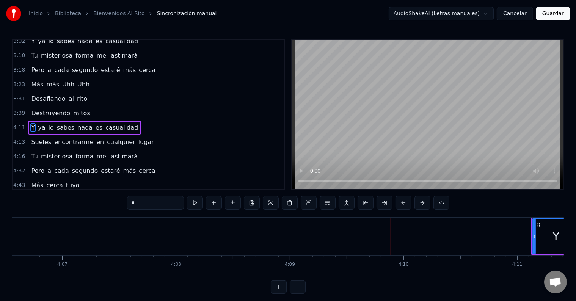
click at [419, 204] on button at bounding box center [422, 203] width 16 height 14
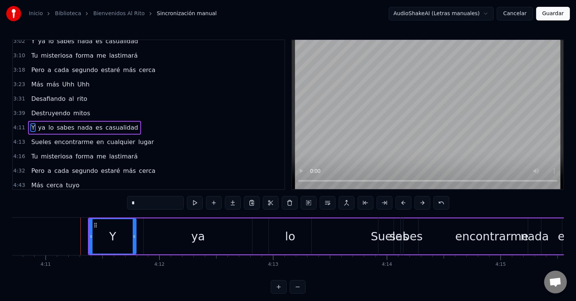
scroll to position [0, 28532]
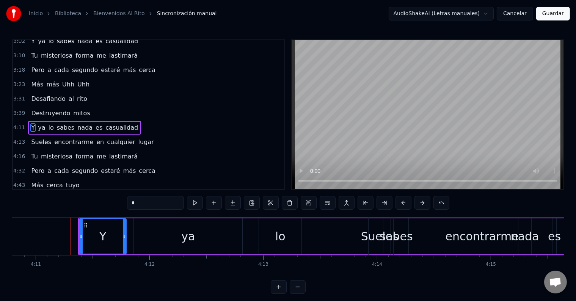
click at [110, 235] on div "Y" at bounding box center [103, 236] width 46 height 35
click at [82, 232] on div "Y" at bounding box center [103, 236] width 46 height 35
click at [419, 202] on button at bounding box center [422, 203] width 16 height 14
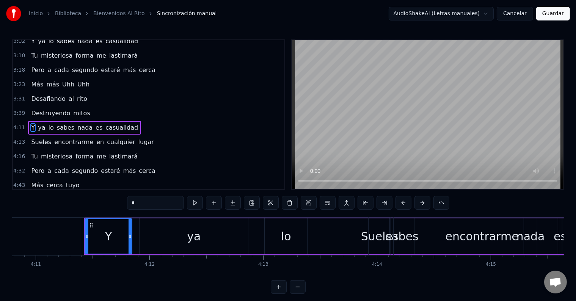
click at [419, 202] on button at bounding box center [422, 203] width 16 height 14
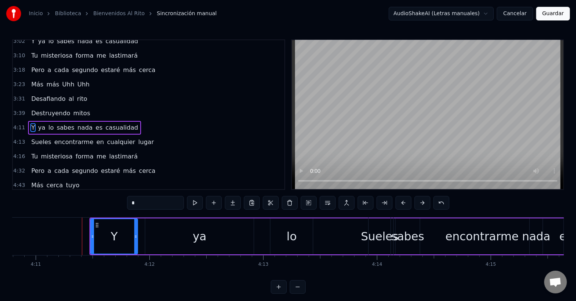
click at [419, 202] on button at bounding box center [422, 203] width 16 height 14
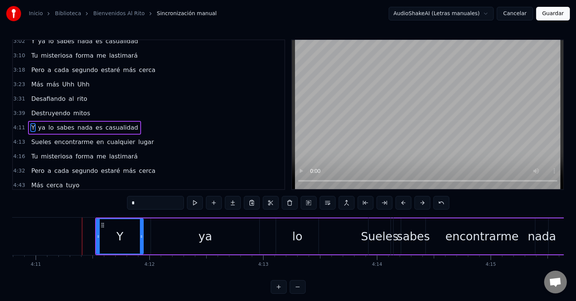
click at [419, 202] on button at bounding box center [422, 203] width 16 height 14
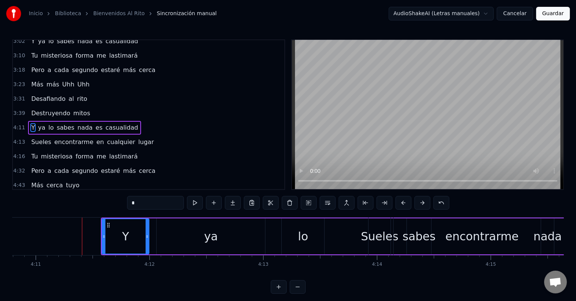
click at [419, 203] on button at bounding box center [422, 203] width 16 height 14
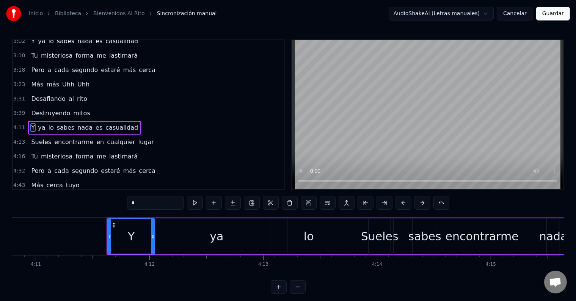
click at [419, 203] on button at bounding box center [422, 203] width 16 height 14
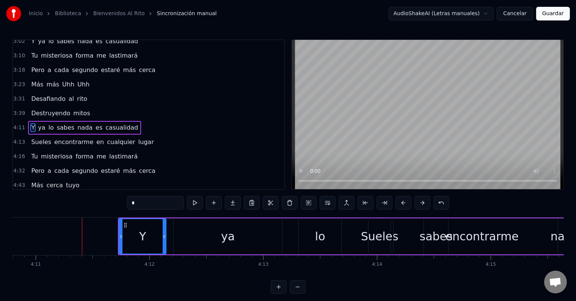
click at [419, 203] on button at bounding box center [422, 203] width 16 height 14
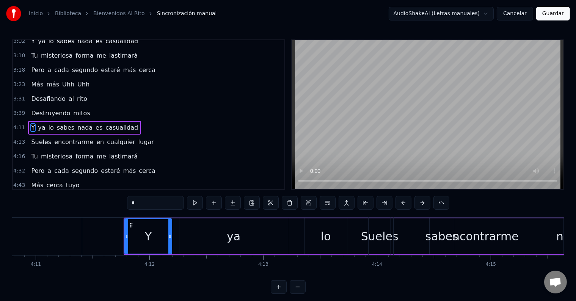
click at [419, 203] on button at bounding box center [422, 203] width 16 height 14
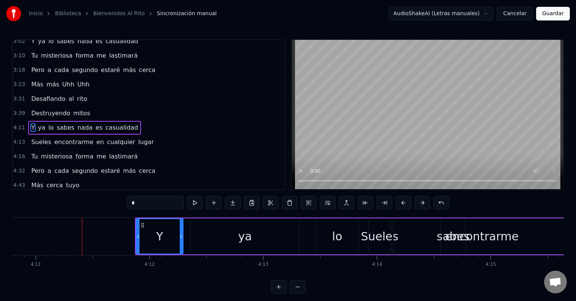
click at [419, 202] on button at bounding box center [422, 203] width 16 height 14
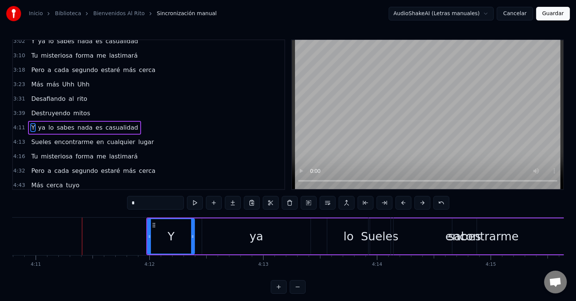
click at [419, 202] on button at bounding box center [422, 203] width 16 height 14
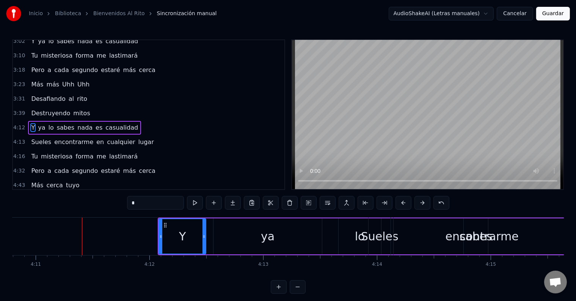
click at [419, 202] on button at bounding box center [422, 203] width 16 height 14
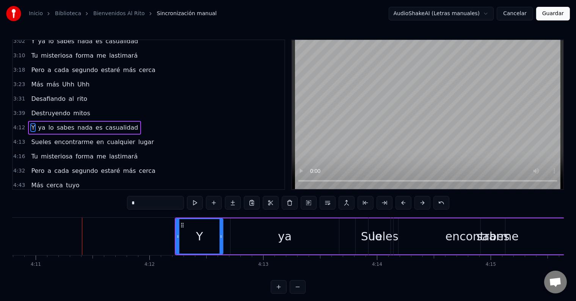
click at [419, 202] on button at bounding box center [422, 203] width 16 height 14
click at [451, 181] on video at bounding box center [428, 114] width 272 height 149
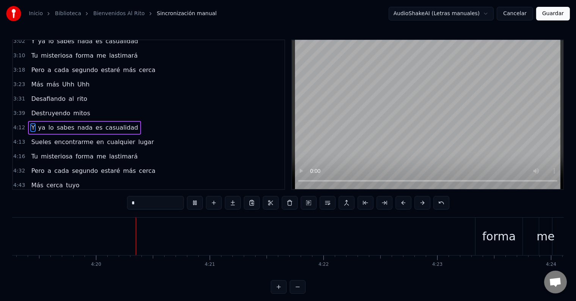
scroll to position [0, 29498]
click at [438, 203] on button at bounding box center [441, 203] width 16 height 14
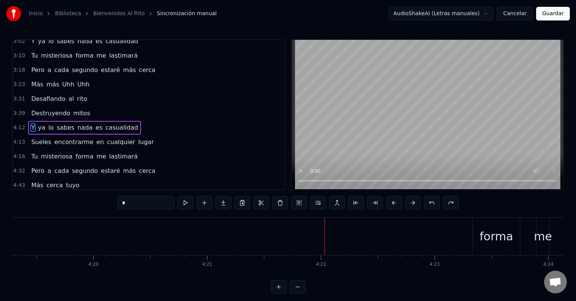
click at [309, 28] on div "Inicio Biblioteca Bienvenidos Al Rito Sincronización manual AudioShakeAI (Letra…" at bounding box center [288, 147] width 576 height 294
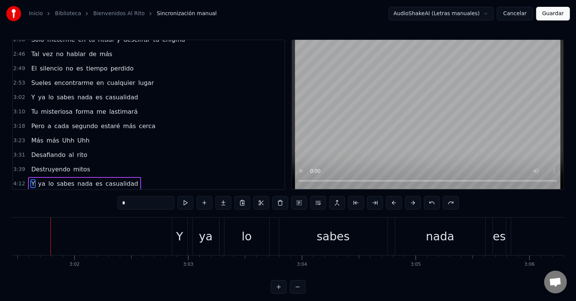
scroll to position [265, 0]
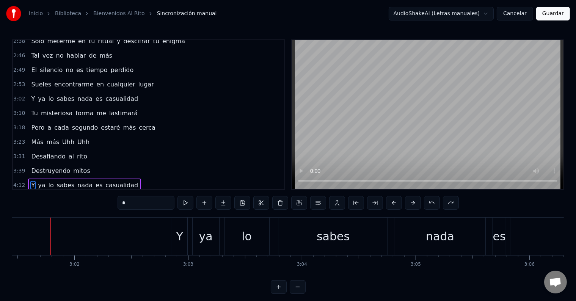
click at [105, 94] on span "casualidad" at bounding box center [122, 98] width 34 height 9
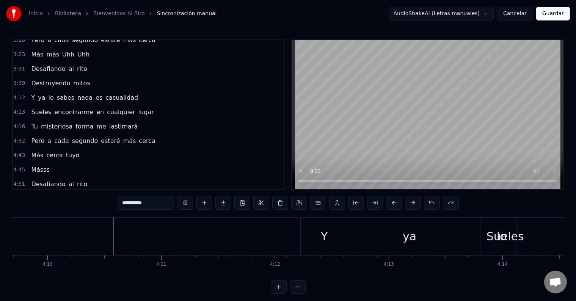
scroll to position [0, 28415]
click at [294, 227] on div "Y" at bounding box center [315, 237] width 47 height 38
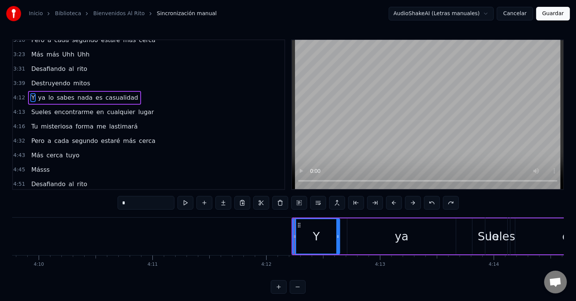
scroll to position [323, 0]
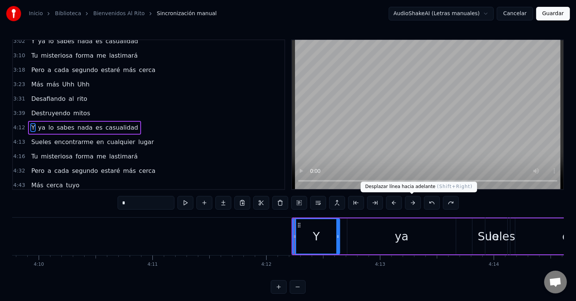
click at [414, 202] on button at bounding box center [413, 203] width 16 height 14
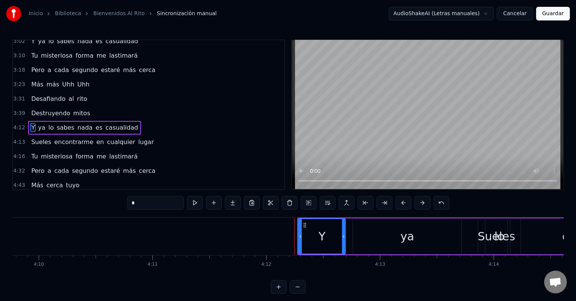
click at [414, 202] on button at bounding box center [422, 203] width 16 height 14
click at [418, 202] on button at bounding box center [422, 203] width 16 height 14
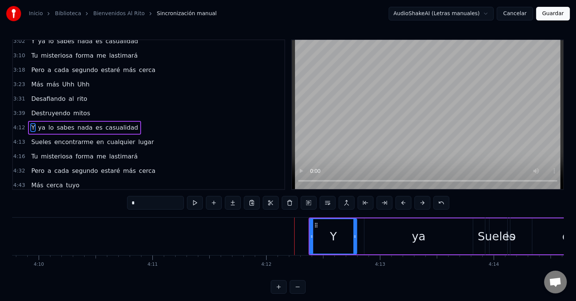
click at [418, 202] on button at bounding box center [422, 203] width 16 height 14
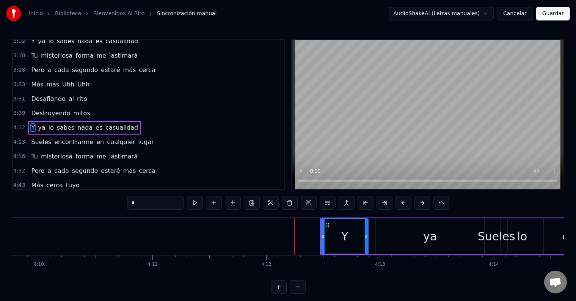
click at [418, 202] on button at bounding box center [422, 203] width 16 height 14
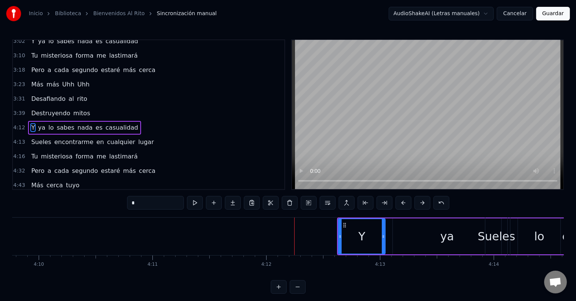
click at [418, 202] on button at bounding box center [422, 203] width 16 height 14
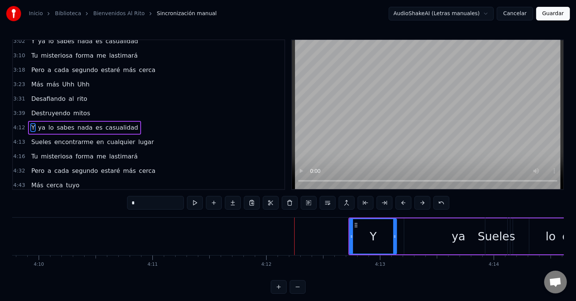
click at [418, 202] on button at bounding box center [422, 203] width 16 height 14
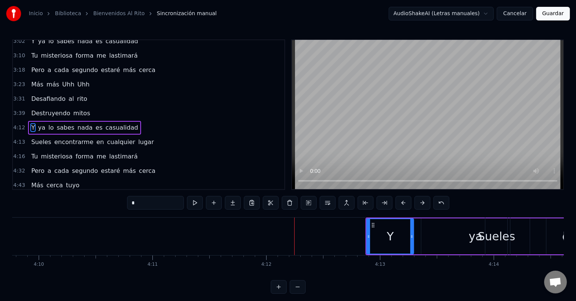
click at [418, 202] on button at bounding box center [422, 203] width 16 height 14
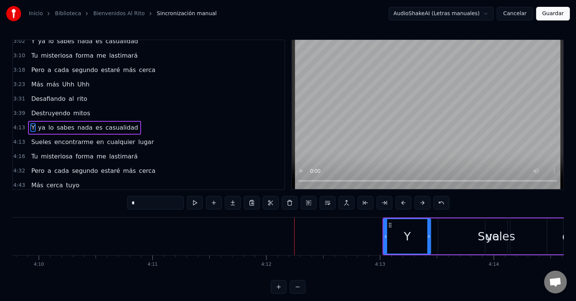
click at [418, 202] on button at bounding box center [422, 203] width 16 height 14
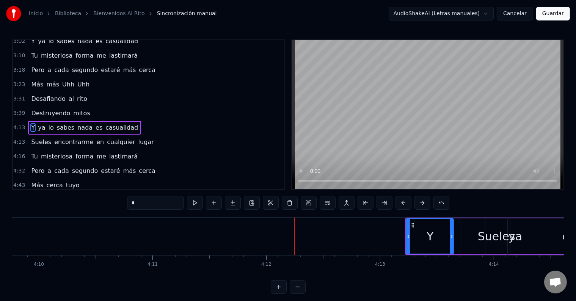
click at [418, 202] on button at bounding box center [422, 203] width 16 height 14
click at [420, 203] on button at bounding box center [422, 203] width 16 height 14
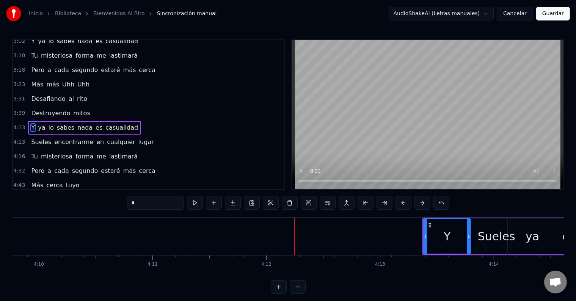
click at [420, 203] on button at bounding box center [422, 203] width 16 height 14
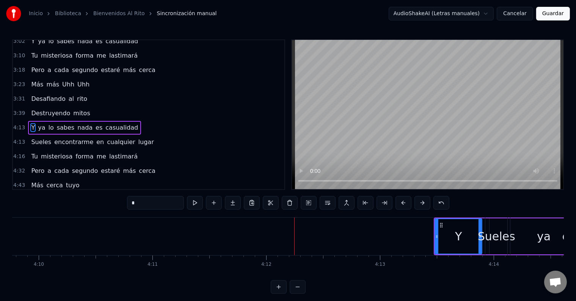
click at [420, 203] on button at bounding box center [422, 203] width 16 height 14
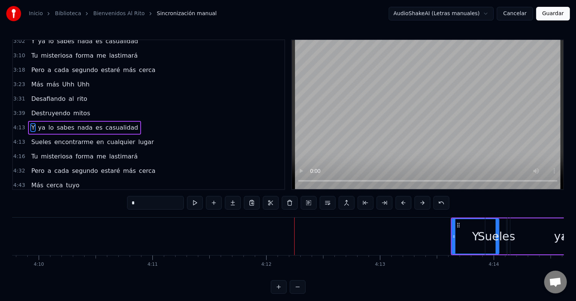
click at [420, 202] on button at bounding box center [422, 203] width 16 height 14
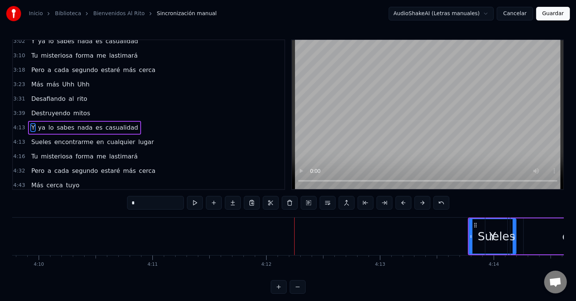
click at [420, 202] on button at bounding box center [422, 203] width 16 height 14
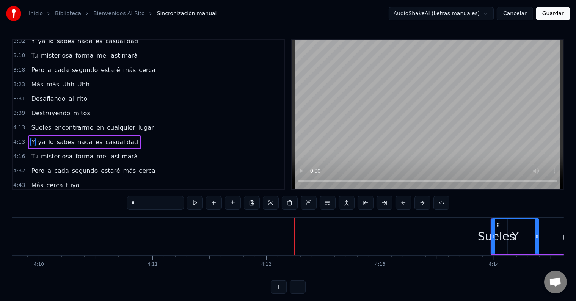
click at [420, 202] on button at bounding box center [422, 203] width 16 height 14
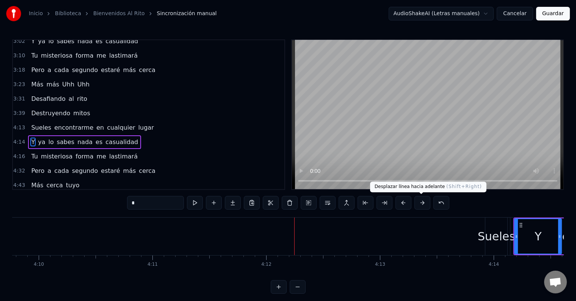
click at [422, 205] on button at bounding box center [422, 203] width 16 height 14
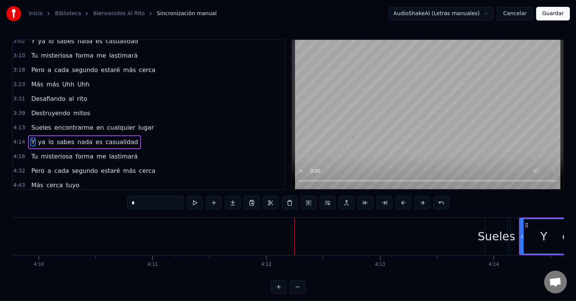
click at [422, 205] on button at bounding box center [422, 203] width 16 height 14
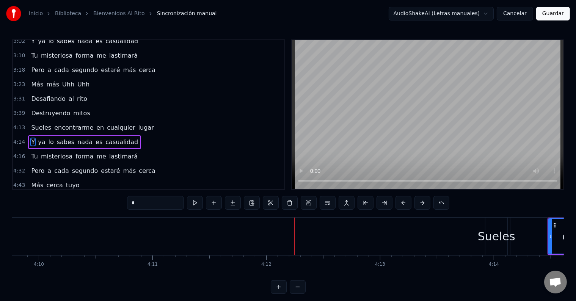
click at [422, 205] on button at bounding box center [422, 203] width 16 height 14
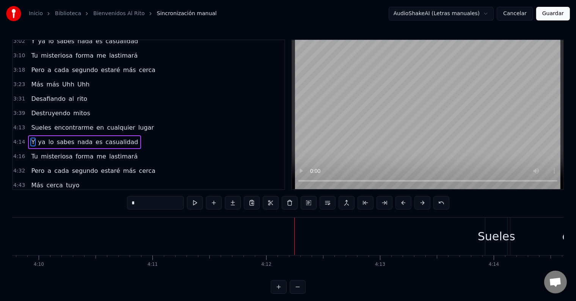
click at [422, 205] on button at bounding box center [422, 203] width 16 height 14
click at [96, 123] on span "en" at bounding box center [100, 127] width 9 height 9
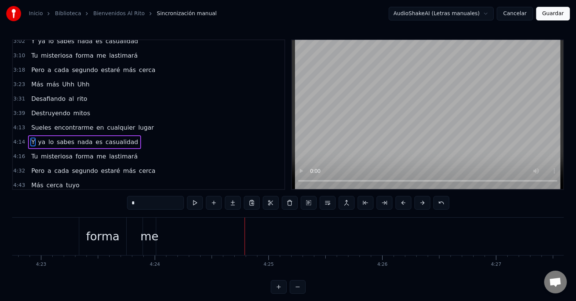
type input "**"
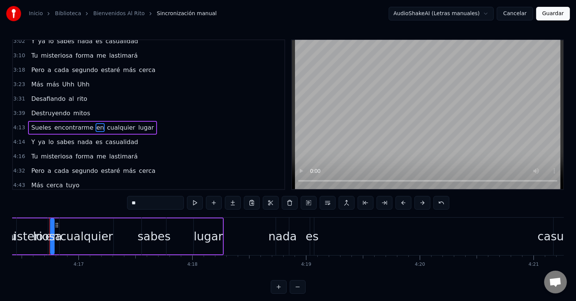
scroll to position [0, 29171]
click at [521, 14] on button "Cancelar" at bounding box center [515, 14] width 36 height 14
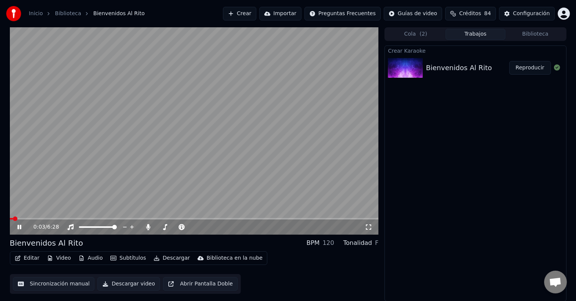
click at [228, 219] on span at bounding box center [194, 219] width 369 height 2
click at [181, 154] on video at bounding box center [194, 130] width 369 height 207
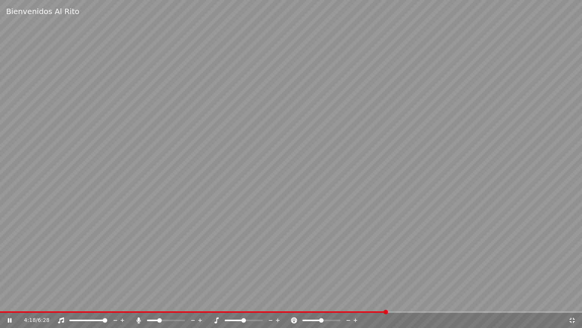
click at [185, 169] on video at bounding box center [291, 164] width 582 height 328
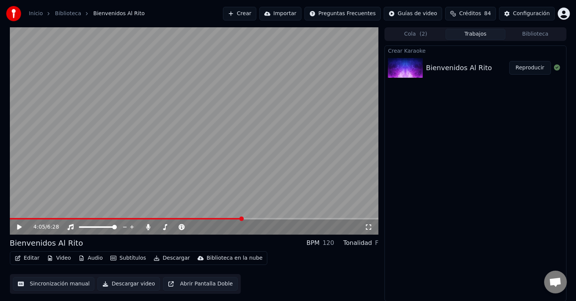
click at [242, 220] on span at bounding box center [241, 219] width 5 height 5
click at [218, 220] on span at bounding box center [114, 219] width 209 height 2
click at [17, 225] on icon at bounding box center [19, 226] width 5 height 5
click at [17, 224] on icon at bounding box center [25, 227] width 18 height 6
click at [232, 220] on span at bounding box center [231, 219] width 5 height 5
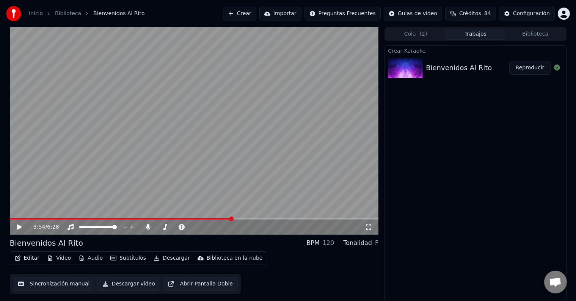
click at [19, 223] on div "3:54 / 6:28" at bounding box center [194, 227] width 369 height 15
click at [18, 226] on icon at bounding box center [19, 226] width 5 height 5
click at [19, 226] on icon at bounding box center [19, 227] width 4 height 5
click at [19, 226] on icon at bounding box center [19, 226] width 5 height 5
click at [19, 225] on icon at bounding box center [19, 227] width 4 height 5
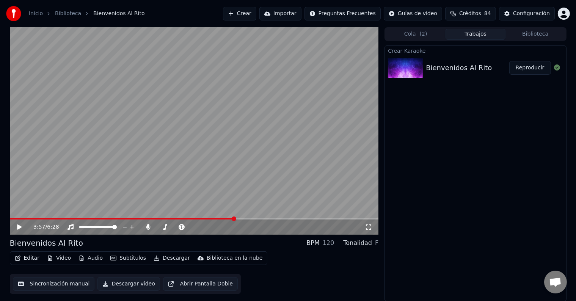
click at [234, 217] on span at bounding box center [234, 219] width 5 height 5
click at [19, 227] on icon at bounding box center [19, 226] width 5 height 5
click at [19, 227] on icon at bounding box center [25, 227] width 18 height 6
click at [19, 227] on icon at bounding box center [19, 226] width 5 height 5
click at [19, 227] on icon at bounding box center [25, 227] width 18 height 6
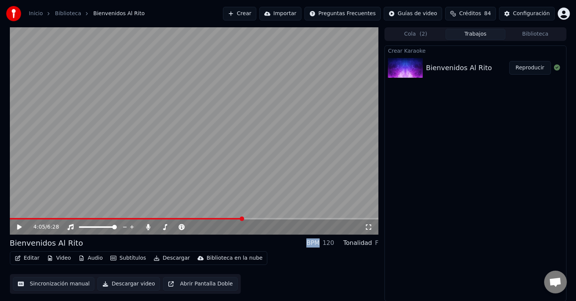
click at [19, 227] on icon at bounding box center [19, 226] width 5 height 5
click at [19, 227] on icon at bounding box center [25, 227] width 18 height 6
click at [234, 218] on span at bounding box center [233, 219] width 5 height 5
click at [17, 224] on div "3:56 / 6:28" at bounding box center [194, 227] width 363 height 8
click at [17, 224] on icon at bounding box center [25, 227] width 18 height 6
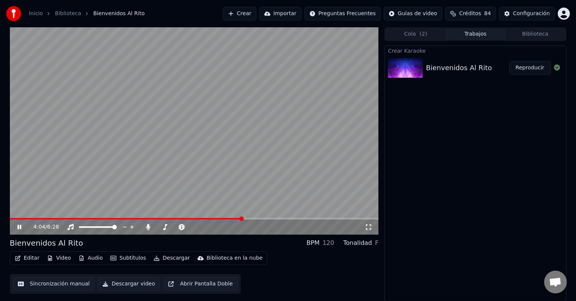
click at [17, 224] on icon at bounding box center [25, 227] width 18 height 6
click at [31, 258] on button "Editar" at bounding box center [27, 258] width 31 height 11
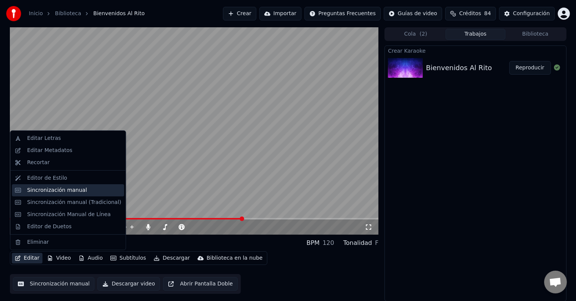
click at [52, 190] on div "Sincronización manual" at bounding box center [57, 191] width 60 height 8
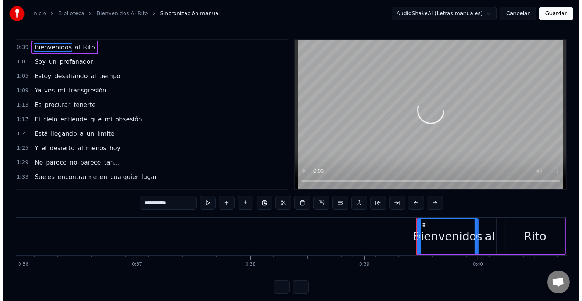
scroll to position [0, 4451]
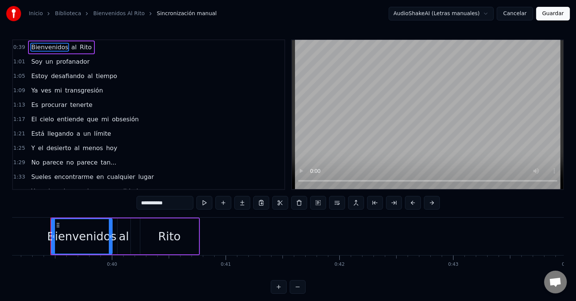
click at [520, 16] on button "Cancelar" at bounding box center [515, 14] width 36 height 14
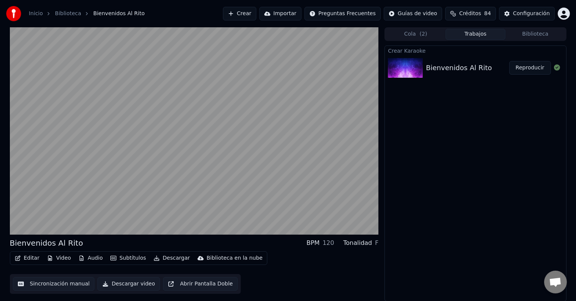
click at [34, 261] on button "Editar" at bounding box center [27, 258] width 31 height 11
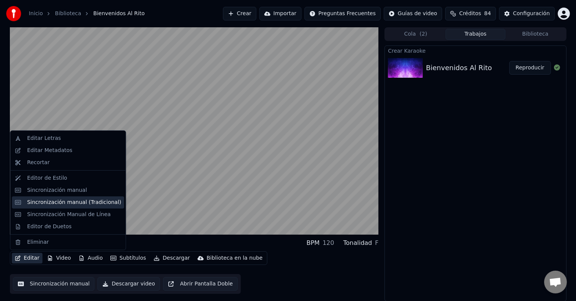
click at [60, 203] on div "Sincronización manual (Tradicional)" at bounding box center [74, 203] width 94 height 8
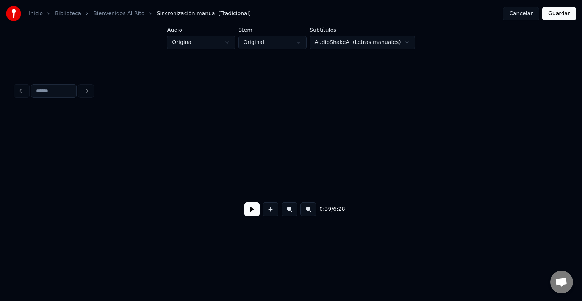
scroll to position [0, 2992]
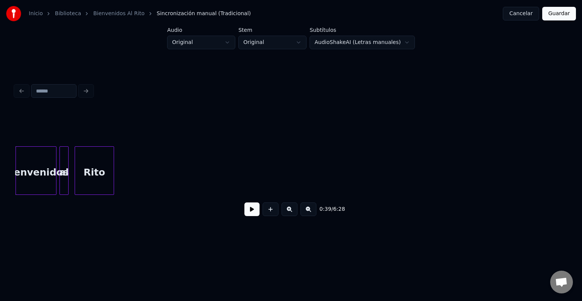
click at [248, 214] on button at bounding box center [252, 210] width 15 height 14
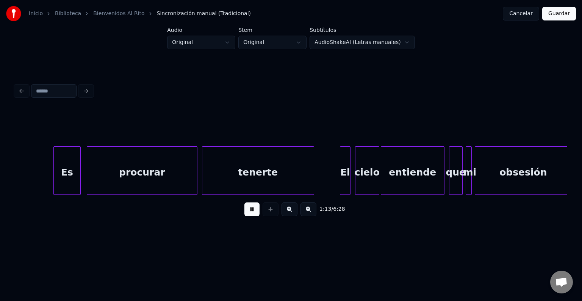
scroll to position [0, 5555]
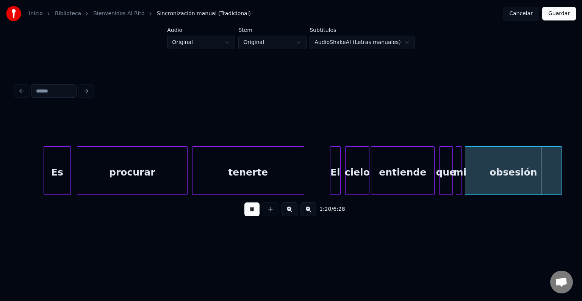
click at [250, 214] on button at bounding box center [252, 210] width 15 height 14
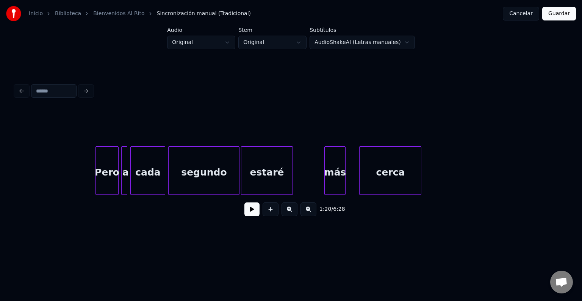
scroll to position [0, 15537]
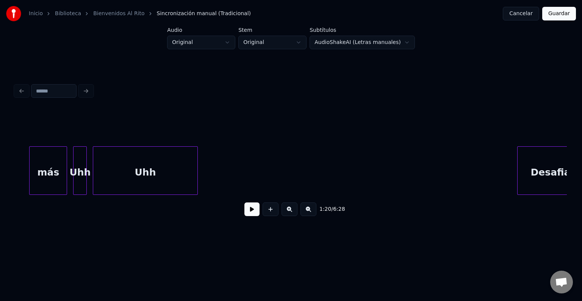
click at [251, 213] on button at bounding box center [252, 210] width 15 height 14
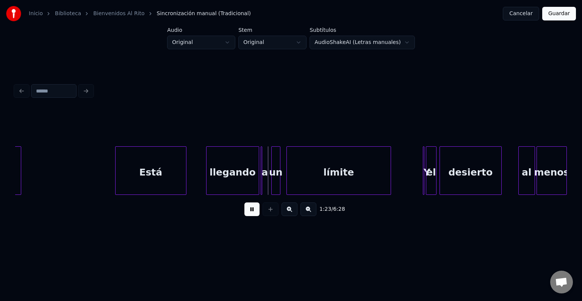
click at [251, 212] on button at bounding box center [252, 210] width 15 height 14
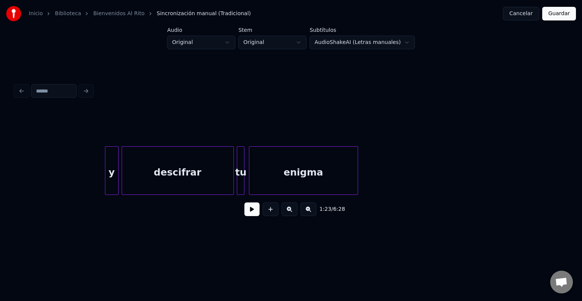
scroll to position [0, 13343]
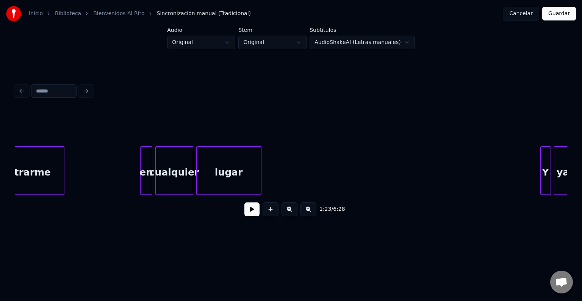
click at [249, 213] on button at bounding box center [252, 210] width 15 height 14
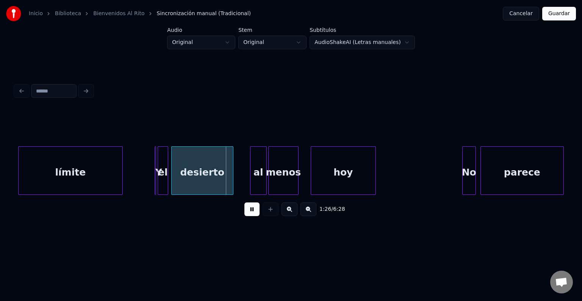
click at [250, 212] on button at bounding box center [252, 210] width 15 height 14
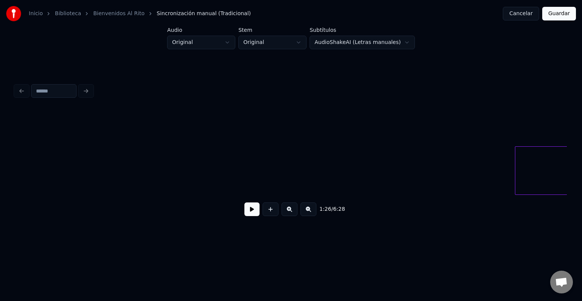
scroll to position [0, 10297]
click at [254, 210] on button at bounding box center [252, 210] width 15 height 14
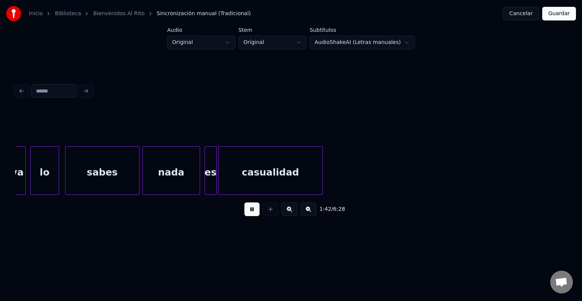
scroll to position [0, 7774]
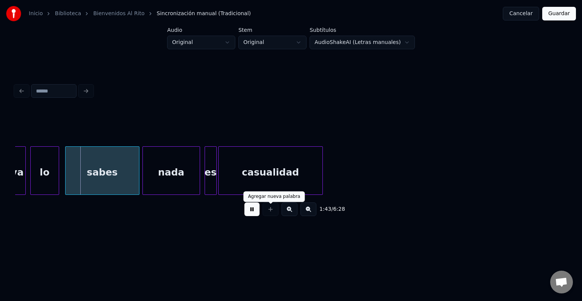
click at [250, 209] on button at bounding box center [252, 210] width 15 height 14
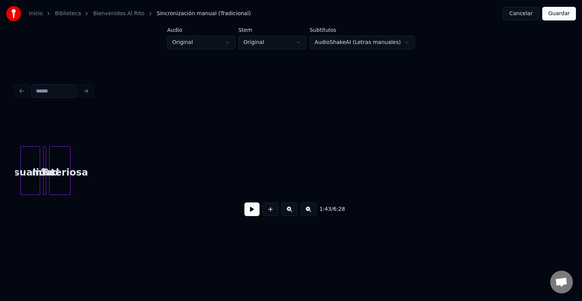
scroll to position [0, 19997]
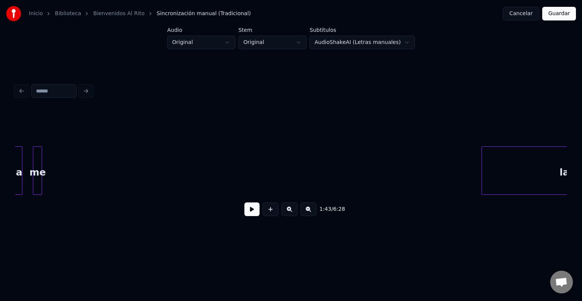
click at [251, 212] on button at bounding box center [252, 210] width 15 height 14
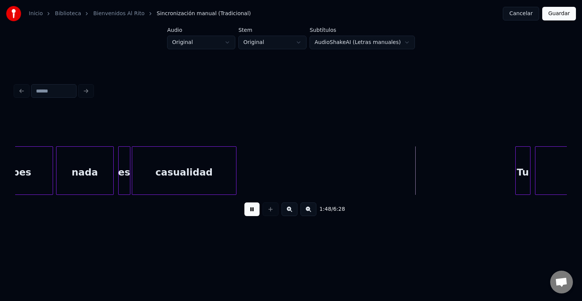
click at [85, 88] on div at bounding box center [291, 91] width 558 height 17
click at [60, 92] on input at bounding box center [54, 91] width 46 height 14
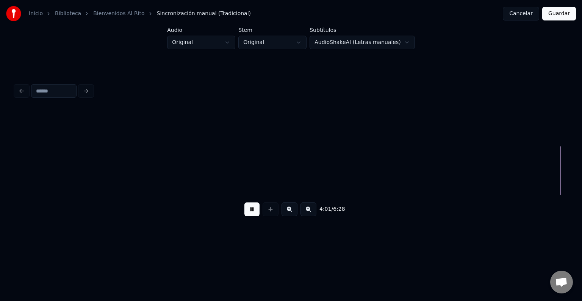
scroll to position [0, 18355]
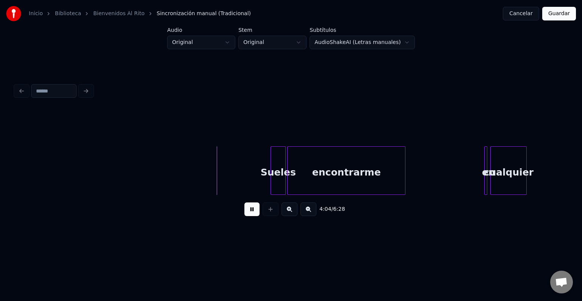
click at [251, 211] on button at bounding box center [252, 210] width 15 height 14
click at [280, 159] on div "Sueles" at bounding box center [278, 173] width 14 height 52
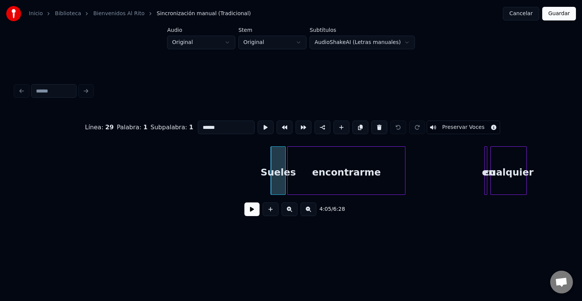
click at [300, 158] on div "encontrarme" at bounding box center [347, 173] width 118 height 52
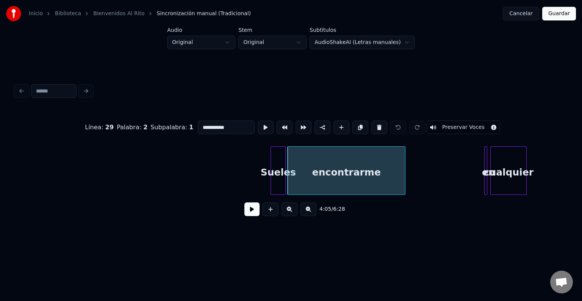
click at [281, 155] on div "Sueles" at bounding box center [278, 173] width 14 height 52
type input "******"
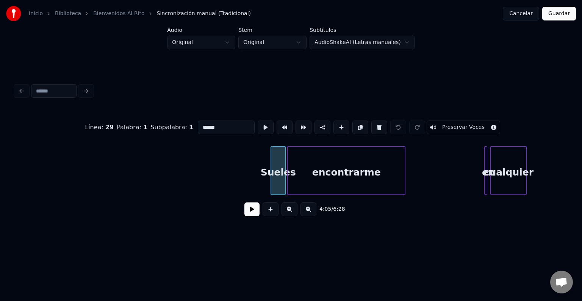
click at [280, 160] on div "Sueles" at bounding box center [278, 173] width 14 height 52
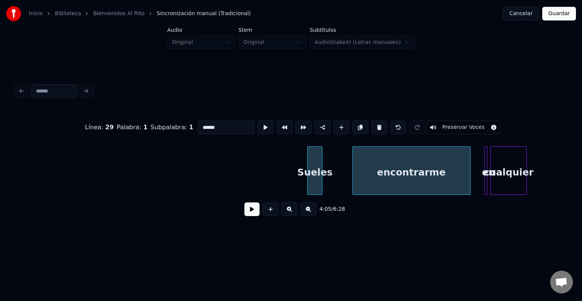
click at [427, 166] on div "encontrarme" at bounding box center [412, 173] width 118 height 52
click at [337, 155] on div "Sueles" at bounding box center [339, 173] width 14 height 52
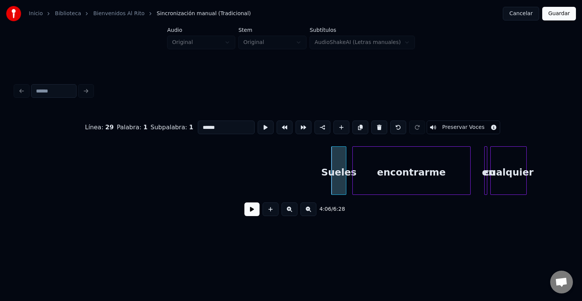
click at [250, 210] on button at bounding box center [252, 210] width 15 height 14
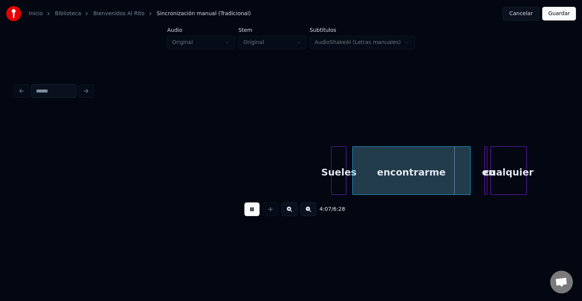
click at [250, 210] on button at bounding box center [252, 210] width 15 height 14
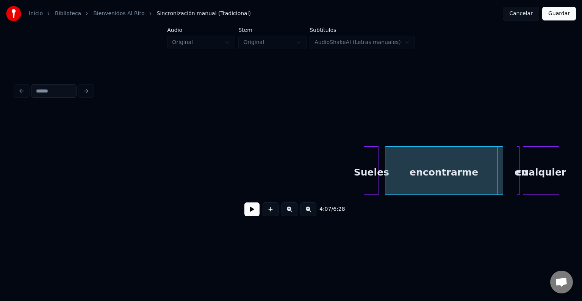
scroll to position [0, 18504]
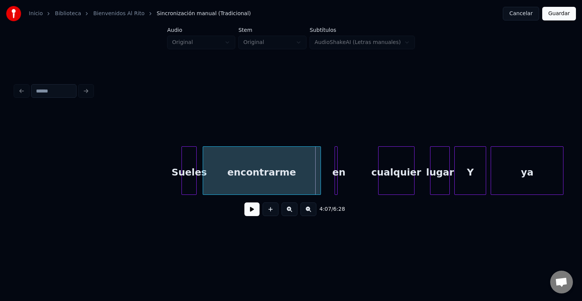
click at [391, 160] on div "cualquier" at bounding box center [397, 173] width 36 height 52
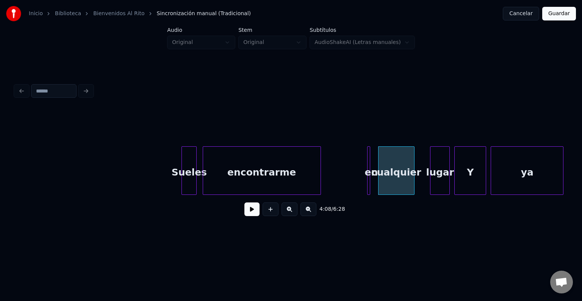
click at [371, 156] on div "en" at bounding box center [372, 173] width 8 height 52
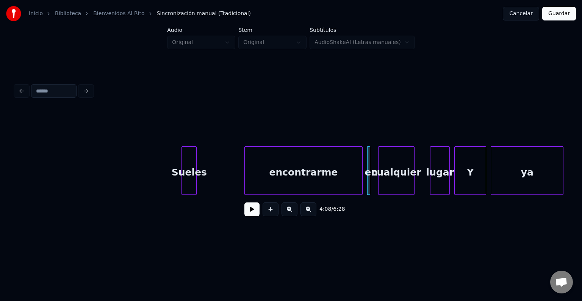
click at [332, 158] on div "encontrarme" at bounding box center [304, 173] width 118 height 52
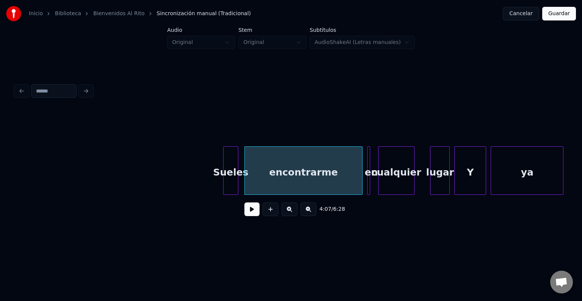
click at [233, 159] on div "Sueles" at bounding box center [231, 173] width 14 height 52
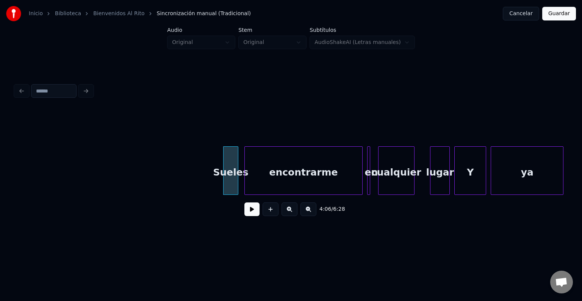
click at [249, 211] on button at bounding box center [252, 210] width 15 height 14
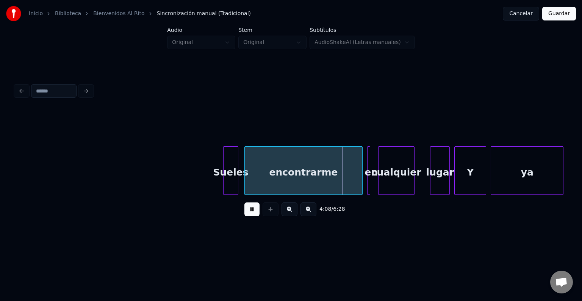
click at [249, 210] on button at bounding box center [252, 210] width 15 height 14
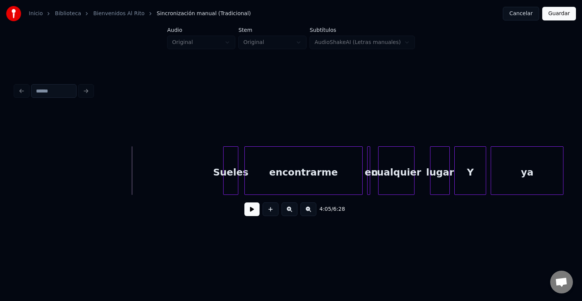
drag, startPoint x: 132, startPoint y: 155, endPoint x: 118, endPoint y: 159, distance: 13.6
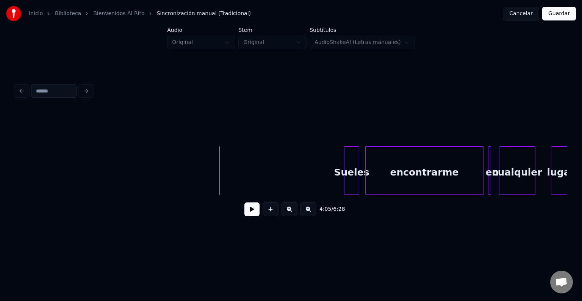
scroll to position [0, 18383]
drag, startPoint x: 220, startPoint y: 151, endPoint x: 196, endPoint y: 159, distance: 24.7
drag, startPoint x: 196, startPoint y: 176, endPoint x: 179, endPoint y: 179, distance: 17.0
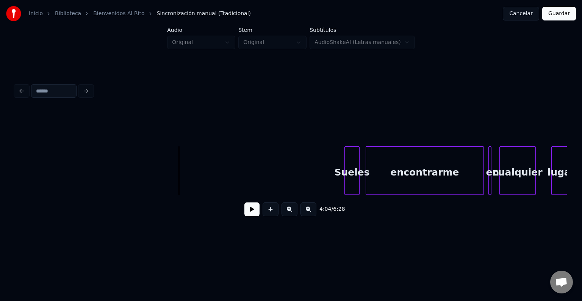
click at [253, 211] on button at bounding box center [252, 210] width 15 height 14
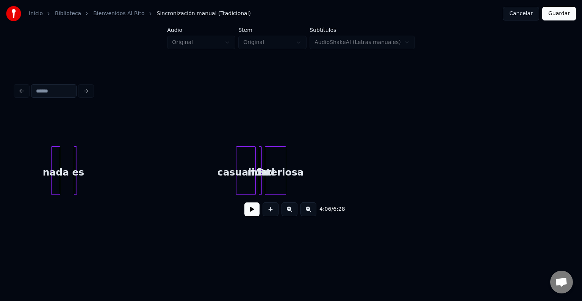
scroll to position [0, 19118]
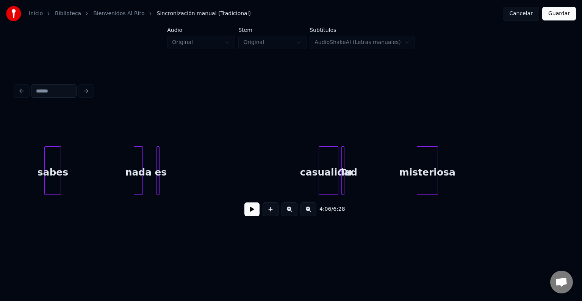
click at [432, 184] on div "misteriosa" at bounding box center [428, 173] width 20 height 52
click at [382, 162] on div "Tu" at bounding box center [383, 173] width 8 height 52
click at [342, 161] on div "casualidad" at bounding box center [341, 173] width 19 height 52
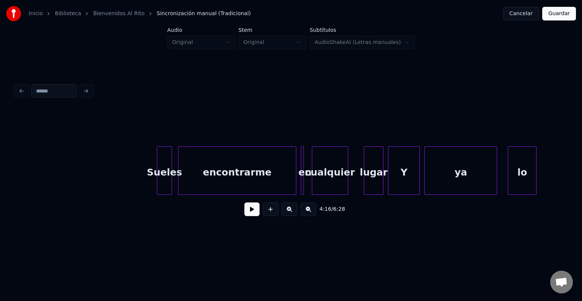
scroll to position [0, 18538]
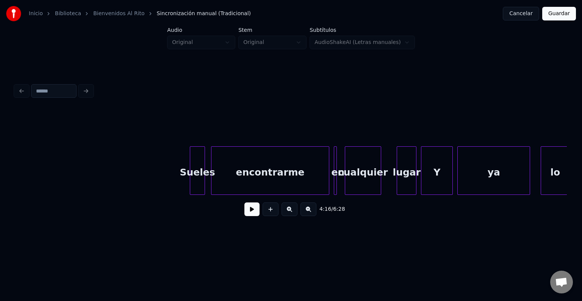
click at [251, 211] on button at bounding box center [252, 210] width 15 height 14
click at [251, 210] on button at bounding box center [252, 210] width 15 height 14
click at [197, 161] on div "Sueles" at bounding box center [197, 173] width 14 height 52
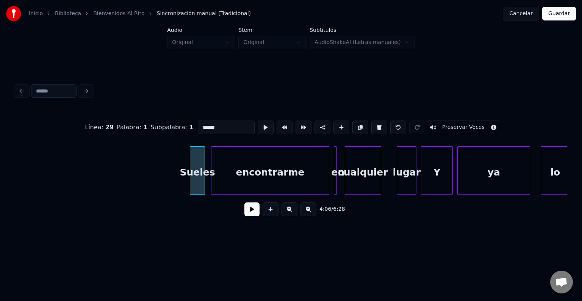
click at [231, 152] on div "encontrarme" at bounding box center [271, 173] width 118 height 52
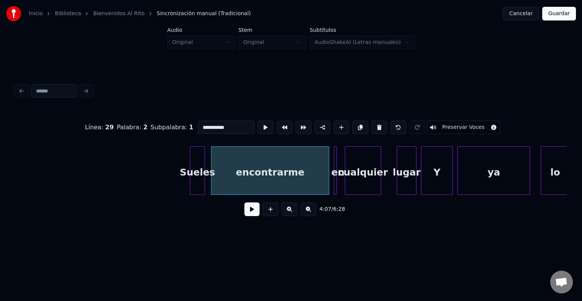
click at [198, 161] on div "Sueles" at bounding box center [197, 173] width 14 height 52
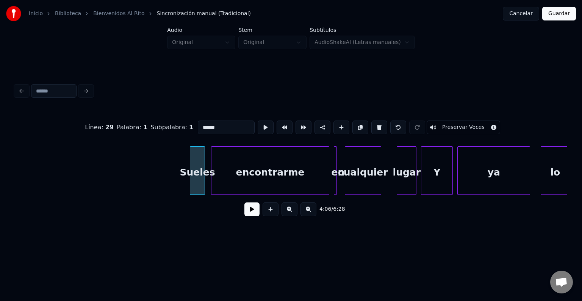
click at [233, 156] on div "encontrarme" at bounding box center [271, 173] width 118 height 52
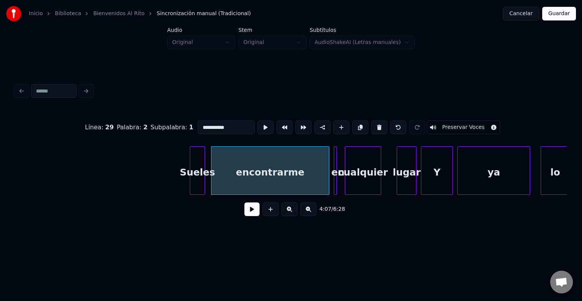
click at [199, 159] on div "Sueles" at bounding box center [197, 173] width 14 height 52
type input "******"
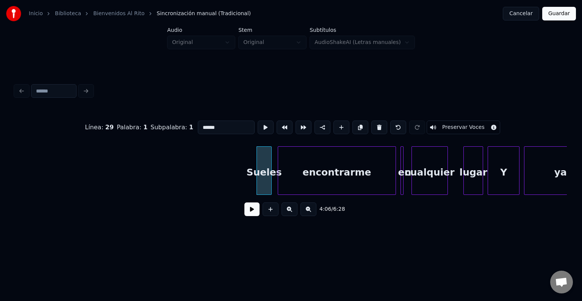
scroll to position [0, 18488]
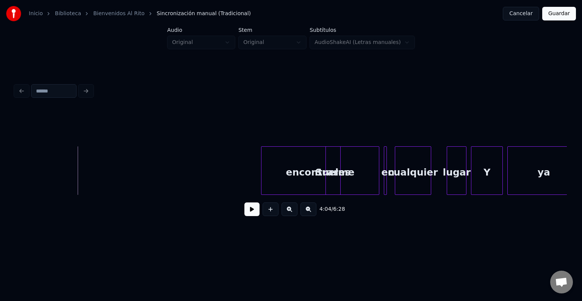
click at [247, 212] on button at bounding box center [252, 210] width 15 height 14
click at [359, 165] on div "encontrarme" at bounding box center [349, 173] width 118 height 52
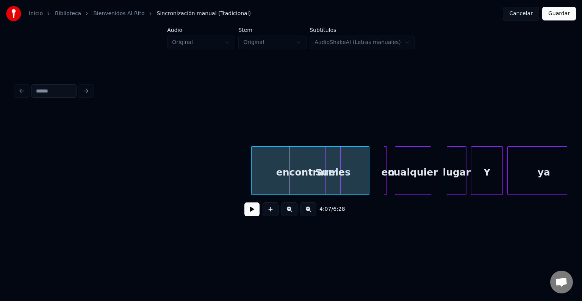
click at [297, 163] on div "encontrarme" at bounding box center [311, 173] width 118 height 52
click at [331, 155] on div "encontrarme" at bounding box center [311, 173] width 118 height 52
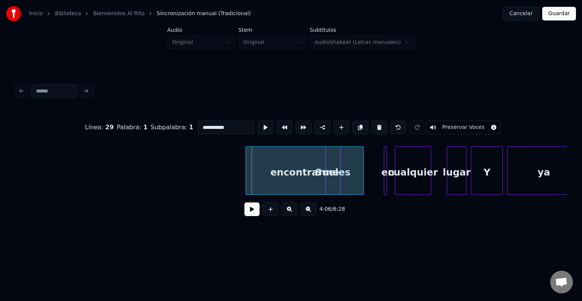
click at [516, 17] on button "Cancelar" at bounding box center [521, 14] width 36 height 14
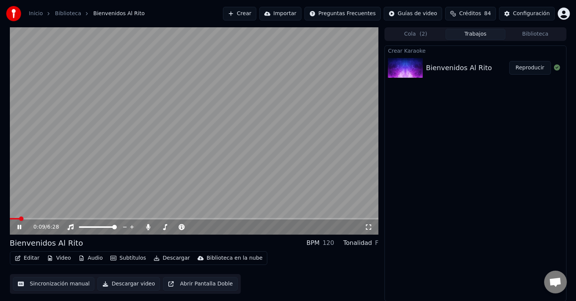
click at [159, 206] on video at bounding box center [194, 130] width 369 height 207
click at [247, 218] on span at bounding box center [194, 219] width 369 height 2
click at [23, 228] on icon at bounding box center [25, 227] width 18 height 6
click at [30, 257] on button "Editar" at bounding box center [27, 258] width 31 height 11
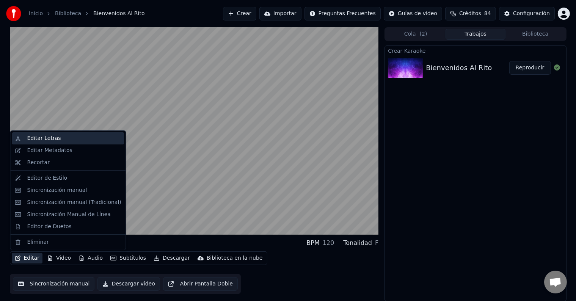
click at [44, 141] on div "Editar Letras" at bounding box center [44, 139] width 34 height 8
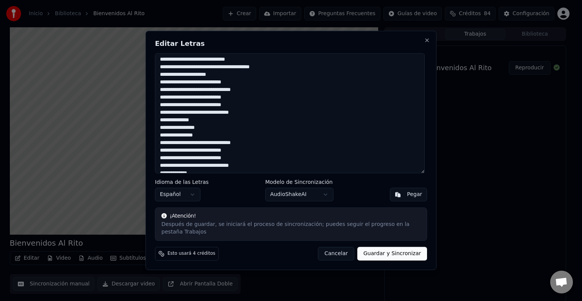
scroll to position [182, 0]
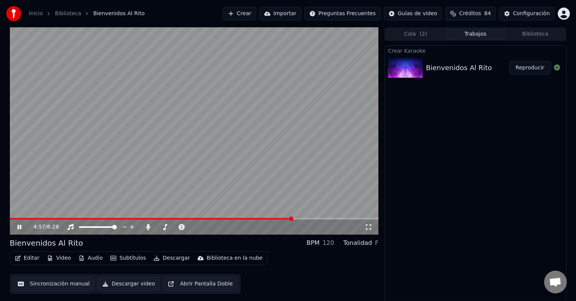
click at [22, 226] on icon at bounding box center [25, 227] width 18 height 6
click at [23, 256] on button "Editar" at bounding box center [27, 258] width 31 height 11
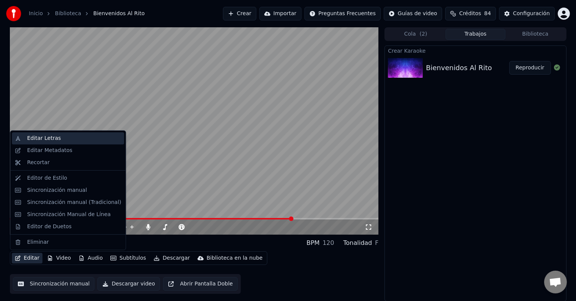
click at [50, 140] on div "Editar Letras" at bounding box center [44, 139] width 34 height 8
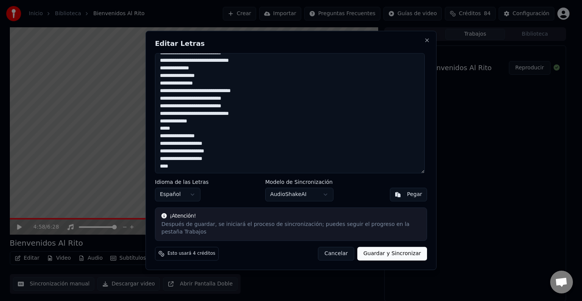
click at [383, 252] on button "Guardar y Sincronizar" at bounding box center [393, 254] width 70 height 14
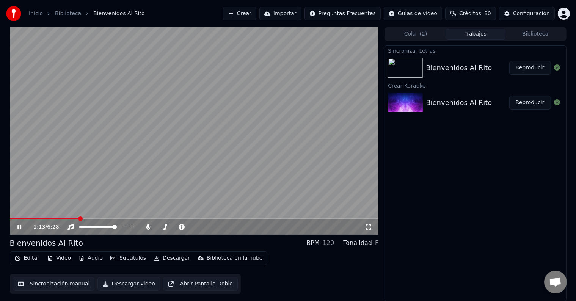
click at [79, 221] on span at bounding box center [80, 219] width 5 height 5
click at [186, 216] on video at bounding box center [194, 130] width 369 height 207
click at [182, 219] on div "1:17 / 6:28" at bounding box center [194, 226] width 369 height 17
click at [124, 217] on span at bounding box center [124, 219] width 5 height 5
click at [20, 224] on icon at bounding box center [25, 227] width 18 height 6
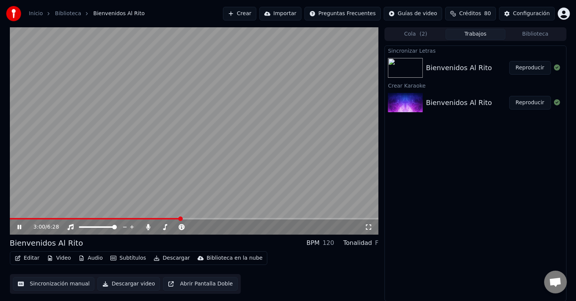
click at [181, 217] on span at bounding box center [180, 219] width 5 height 5
click at [246, 217] on span at bounding box center [246, 219] width 5 height 5
click at [23, 228] on icon at bounding box center [25, 227] width 18 height 6
click at [416, 36] on button "Cola ( 2 )" at bounding box center [416, 34] width 60 height 11
click at [416, 37] on button "Cola ( 2 )" at bounding box center [416, 34] width 60 height 11
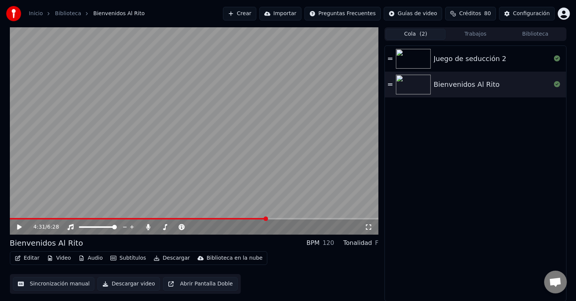
click at [474, 36] on button "Trabajos" at bounding box center [476, 34] width 60 height 11
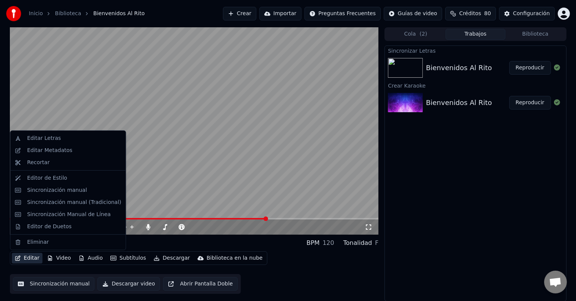
click at [31, 259] on button "Editar" at bounding box center [27, 258] width 31 height 11
click at [36, 245] on div "Eliminar" at bounding box center [38, 243] width 22 height 8
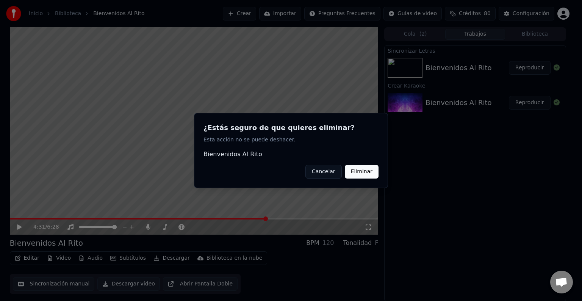
click at [354, 172] on button "Eliminar" at bounding box center [362, 172] width 34 height 14
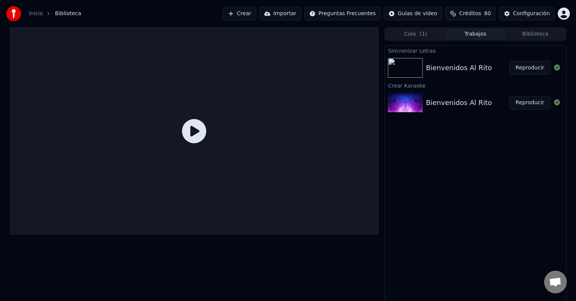
click at [256, 14] on button "Crear" at bounding box center [239, 14] width 33 height 14
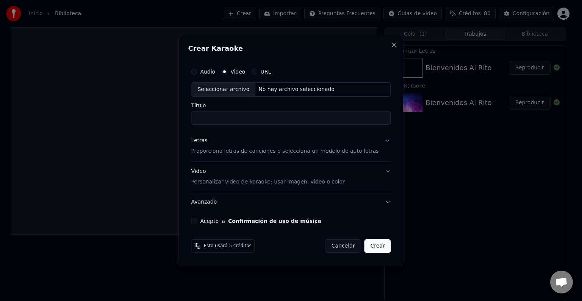
click at [245, 91] on div "Seleccionar archivo" at bounding box center [224, 90] width 64 height 14
type input "**********"
click at [362, 151] on p "Proporciona letras de canciones o selecciona un modelo de auto letras" at bounding box center [285, 152] width 188 height 8
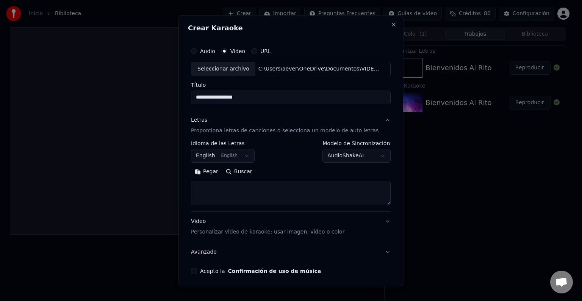
click at [247, 155] on button "English English" at bounding box center [223, 156] width 64 height 14
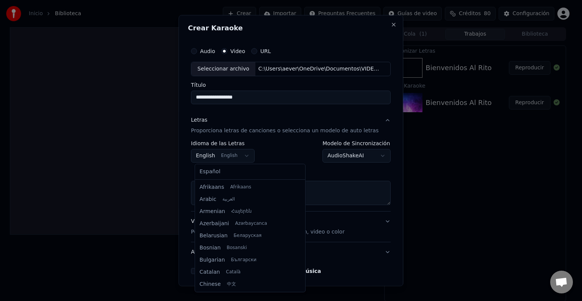
scroll to position [61, 0]
select select "**"
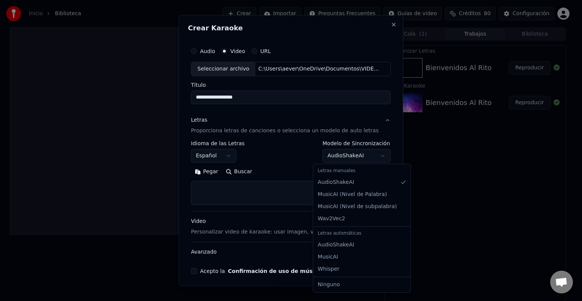
click at [376, 158] on body "**********" at bounding box center [288, 150] width 576 height 301
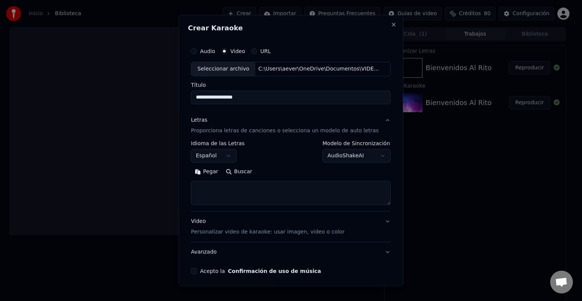
click at [241, 171] on button "Buscar" at bounding box center [239, 172] width 34 height 12
click at [211, 171] on button "Pegar" at bounding box center [206, 172] width 31 height 12
click at [227, 232] on p "Personalizar video de karaoke: usar imagen, video o color" at bounding box center [268, 232] width 154 height 8
type textarea "**********"
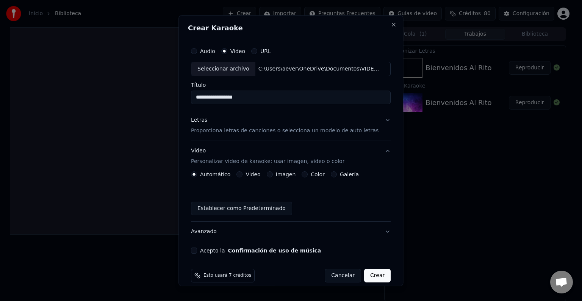
click at [248, 179] on div "Automático Video Imagen Color Galería Establecer como Predeterminado" at bounding box center [291, 193] width 200 height 44
click at [250, 173] on label "Video" at bounding box center [253, 174] width 15 height 5
click at [243, 173] on button "Video" at bounding box center [240, 174] width 6 height 6
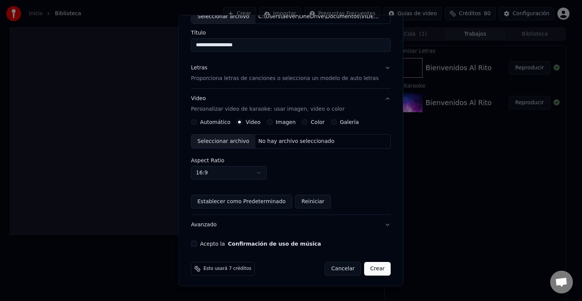
scroll to position [53, 0]
click at [195, 241] on button "Acepto la Confirmación de uso de música" at bounding box center [194, 243] width 6 height 6
click at [373, 268] on button "Crear" at bounding box center [377, 268] width 27 height 14
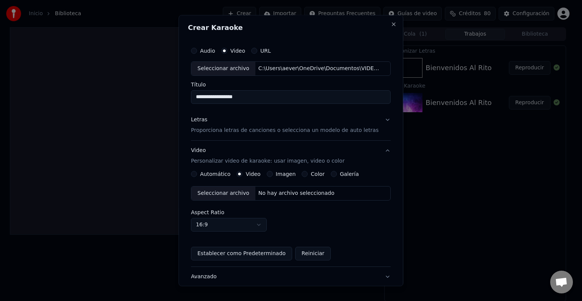
scroll to position [0, 0]
click at [233, 194] on div "Seleccionar archivo" at bounding box center [224, 194] width 64 height 14
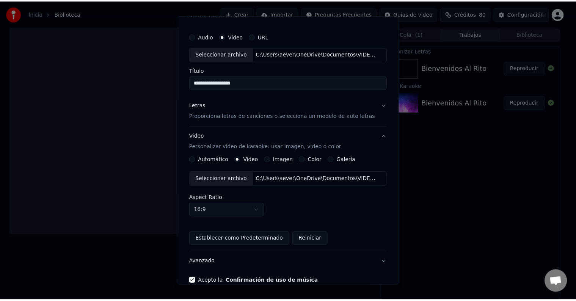
scroll to position [53, 0]
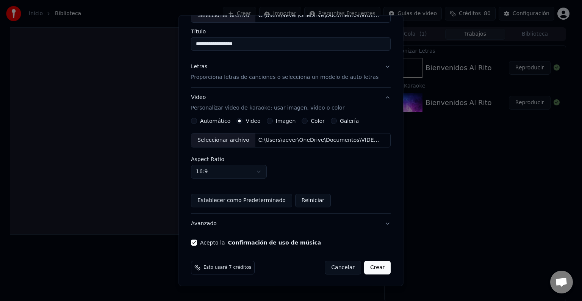
click at [367, 266] on button "Crear" at bounding box center [377, 268] width 27 height 14
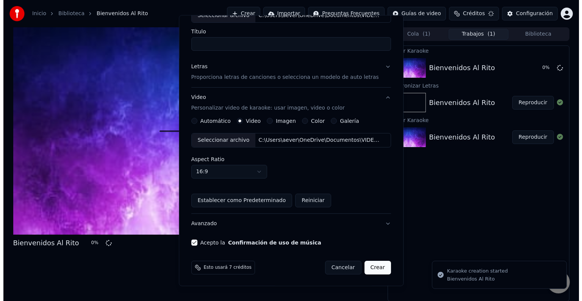
scroll to position [8, 0]
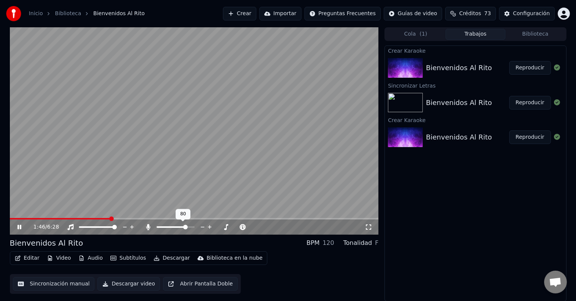
click at [187, 226] on span at bounding box center [176, 227] width 38 height 2
click at [191, 226] on span at bounding box center [176, 227] width 38 height 2
click at [193, 226] on span at bounding box center [176, 227] width 38 height 2
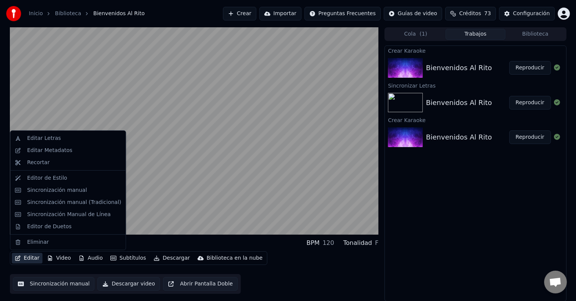
click at [32, 258] on button "Editar" at bounding box center [27, 258] width 31 height 11
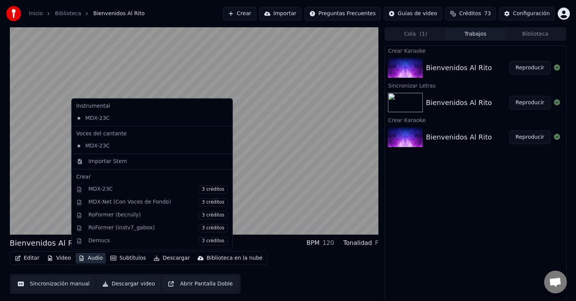
click at [433, 259] on div "Crear Karaoke Bienvenidos Al Rito Reproducir Sincronizar Letras Bienvenidos Al …" at bounding box center [476, 174] width 182 height 256
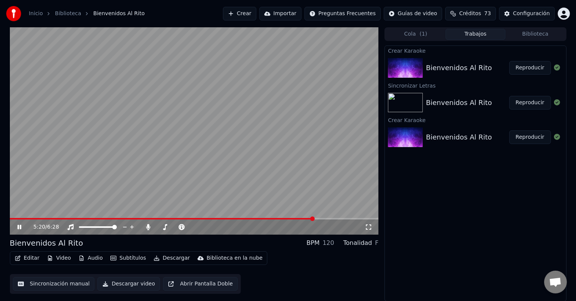
click at [17, 226] on icon at bounding box center [25, 227] width 18 height 6
click at [241, 218] on span at bounding box center [241, 219] width 5 height 5
click at [17, 228] on icon at bounding box center [19, 226] width 5 height 5
click at [23, 227] on icon at bounding box center [25, 227] width 18 height 6
click at [209, 220] on span at bounding box center [209, 219] width 5 height 5
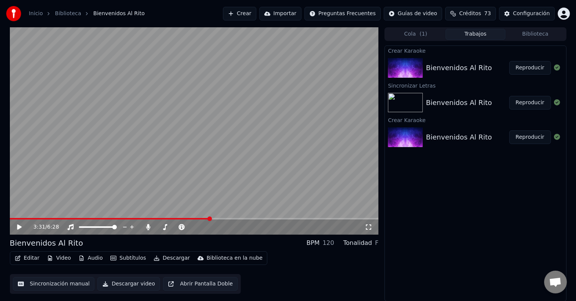
click at [17, 226] on icon at bounding box center [19, 226] width 5 height 5
click at [17, 226] on icon at bounding box center [19, 227] width 4 height 5
click at [31, 261] on button "Editar" at bounding box center [27, 258] width 31 height 11
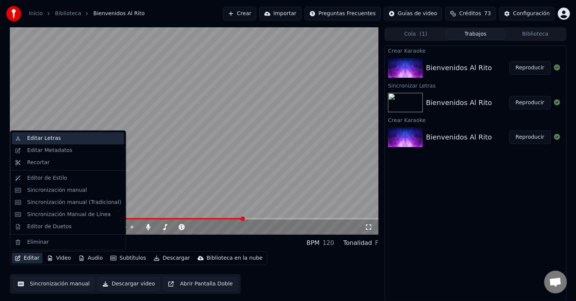
click at [52, 136] on div "Editar Letras" at bounding box center [44, 139] width 34 height 8
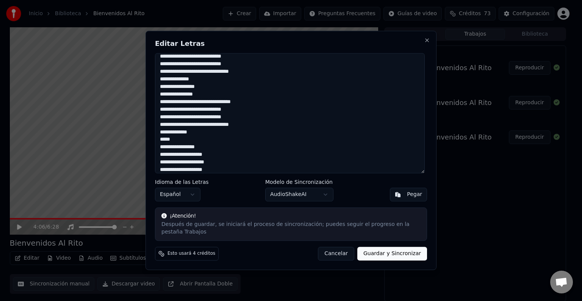
scroll to position [182, 0]
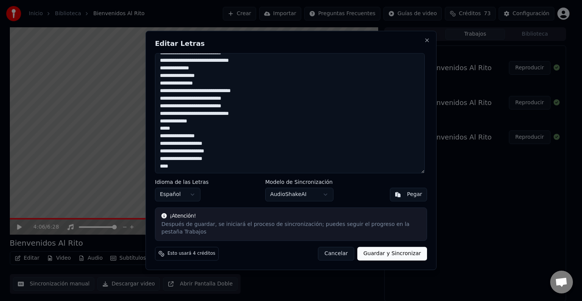
drag, startPoint x: 166, startPoint y: 65, endPoint x: 249, endPoint y: 182, distance: 143.3
click at [249, 182] on div "Editar Letras Idioma de las Letras Español Modelo de Sincronización AudioShakeA…" at bounding box center [291, 150] width 291 height 239
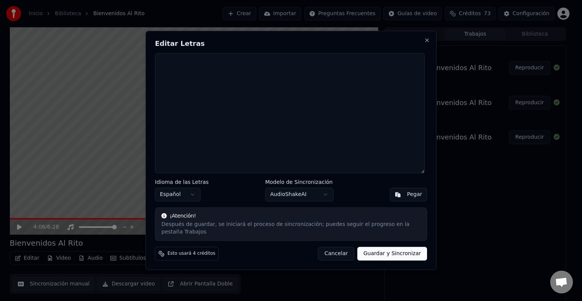
scroll to position [0, 0]
click at [410, 197] on div "Pegar" at bounding box center [414, 195] width 15 height 8
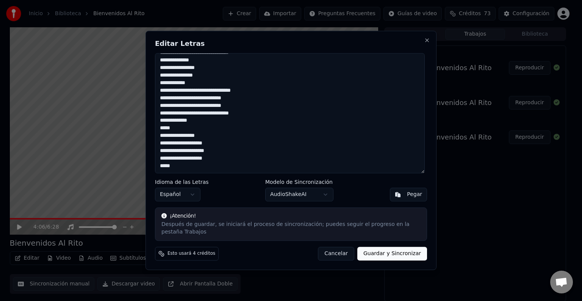
scroll to position [197, 0]
click at [203, 163] on textarea at bounding box center [290, 113] width 270 height 120
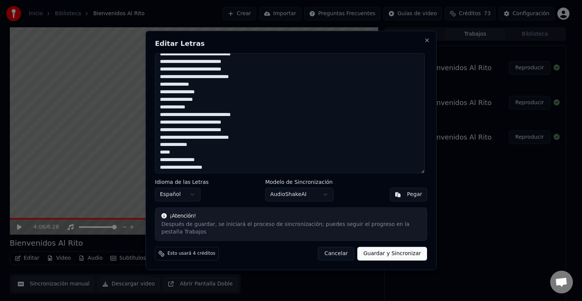
scroll to position [189, 0]
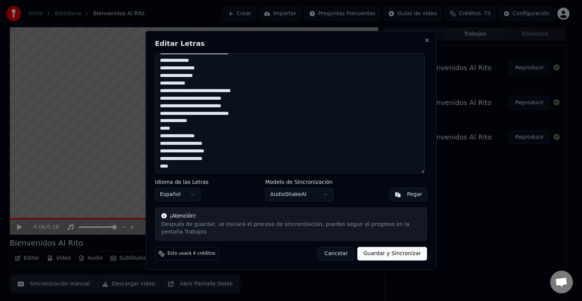
type textarea "**********"
click at [396, 249] on button "Guardar y Sincronizar" at bounding box center [393, 254] width 70 height 14
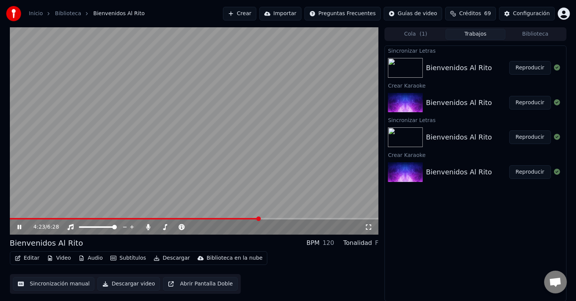
click at [519, 67] on button "Reproducir" at bounding box center [530, 68] width 42 height 14
click at [169, 218] on span at bounding box center [194, 219] width 369 height 2
click at [209, 220] on span at bounding box center [208, 219] width 5 height 5
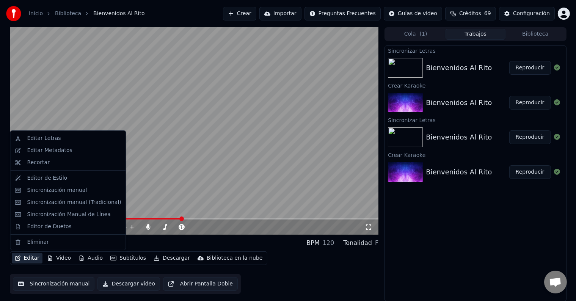
click at [34, 258] on button "Editar" at bounding box center [27, 258] width 31 height 11
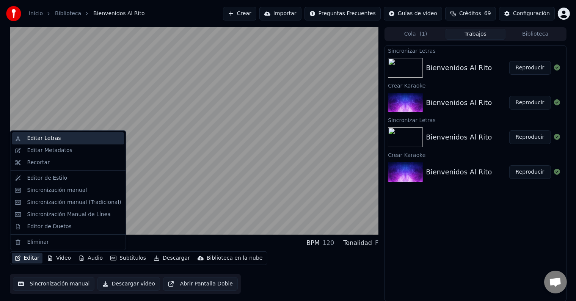
click at [44, 141] on div "Editar Letras" at bounding box center [44, 139] width 34 height 8
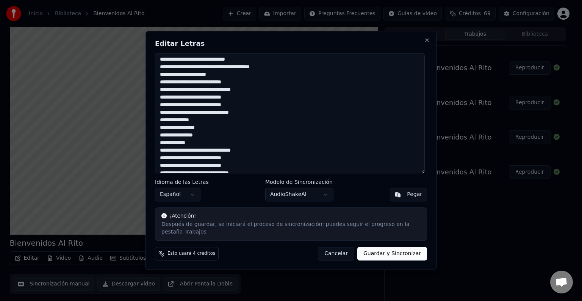
scroll to position [152, 0]
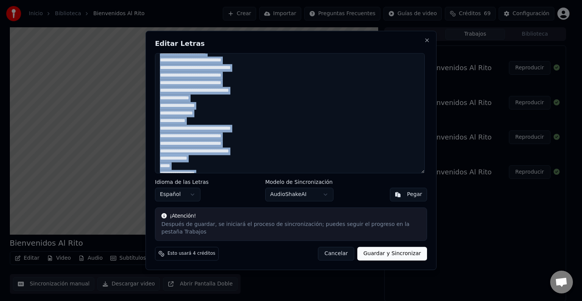
drag, startPoint x: 299, startPoint y: 50, endPoint x: 358, endPoint y: 56, distance: 59.1
click at [358, 55] on div "Editar Letras Idioma de las Letras Español Modelo de Sincronización AudioShakeA…" at bounding box center [291, 150] width 291 height 239
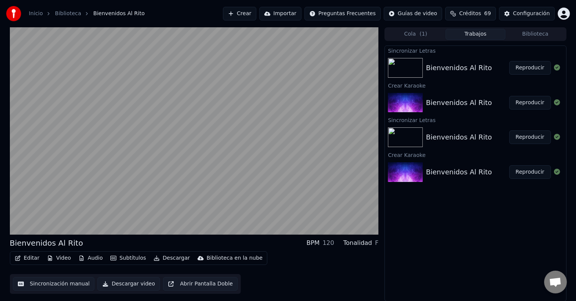
click at [22, 260] on button "Editar" at bounding box center [27, 258] width 31 height 11
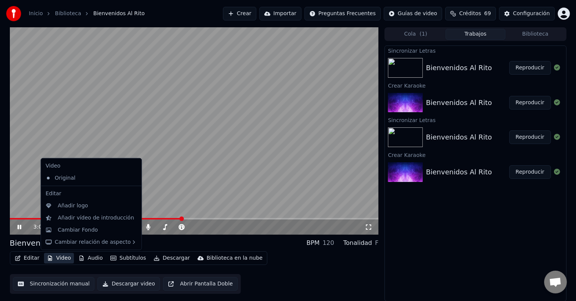
click at [467, 218] on div "Sincronizar Letras Bienvenidos Al Rito Reproducir Crear Karaoke Bienvenidos Al …" at bounding box center [476, 174] width 182 height 256
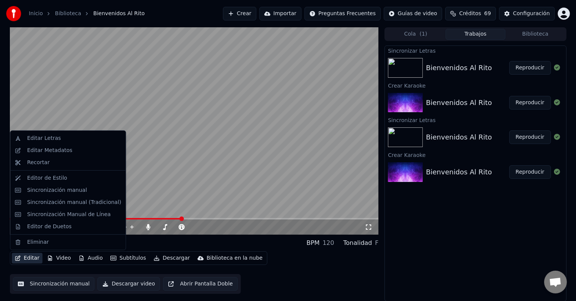
click at [35, 258] on button "Editar" at bounding box center [27, 258] width 31 height 11
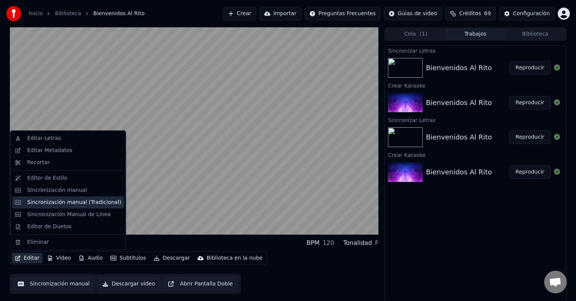
click at [98, 203] on div "Sincronización manual (Tradicional)" at bounding box center [74, 203] width 94 height 8
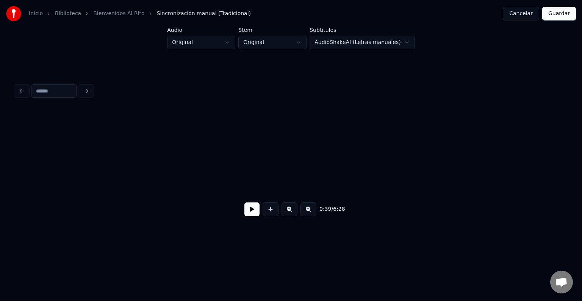
scroll to position [0, 2992]
